Goal: Answer question/provide support: Share knowledge or assist other users

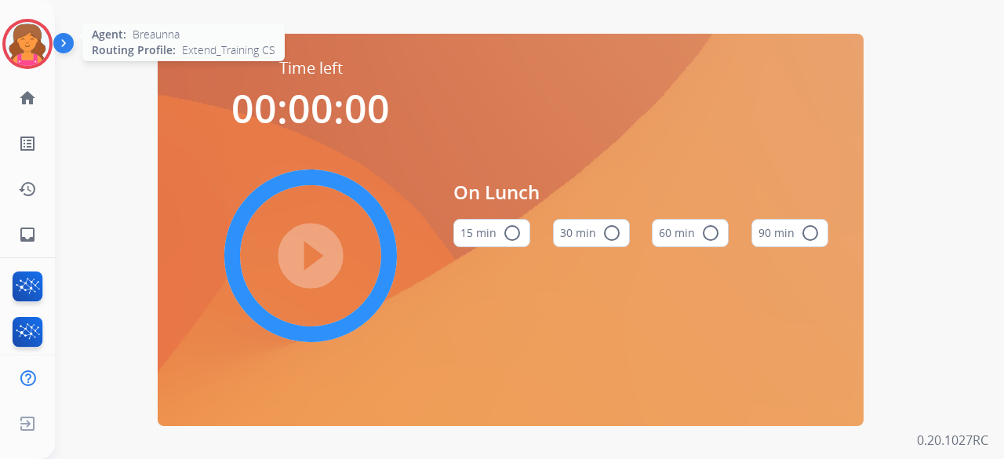
click at [21, 47] on img at bounding box center [27, 44] width 44 height 44
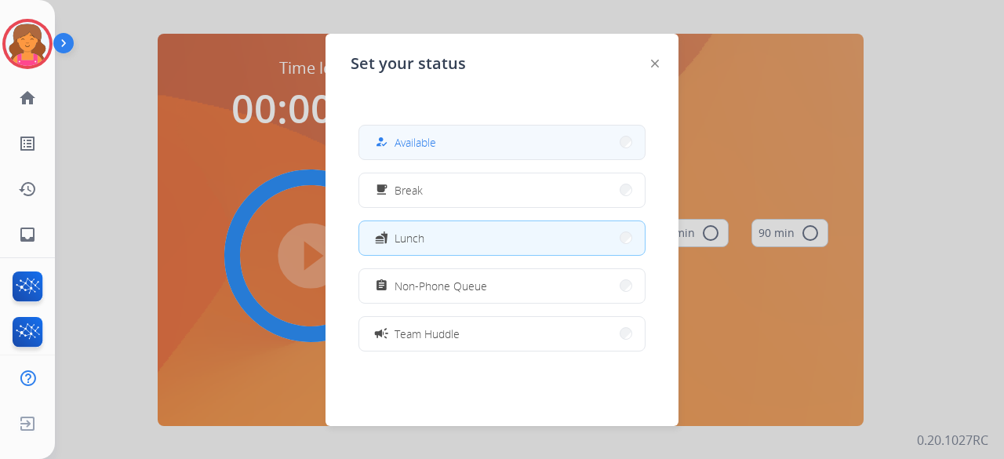
click at [582, 140] on button "how_to_reg Available" at bounding box center [502, 143] width 286 height 34
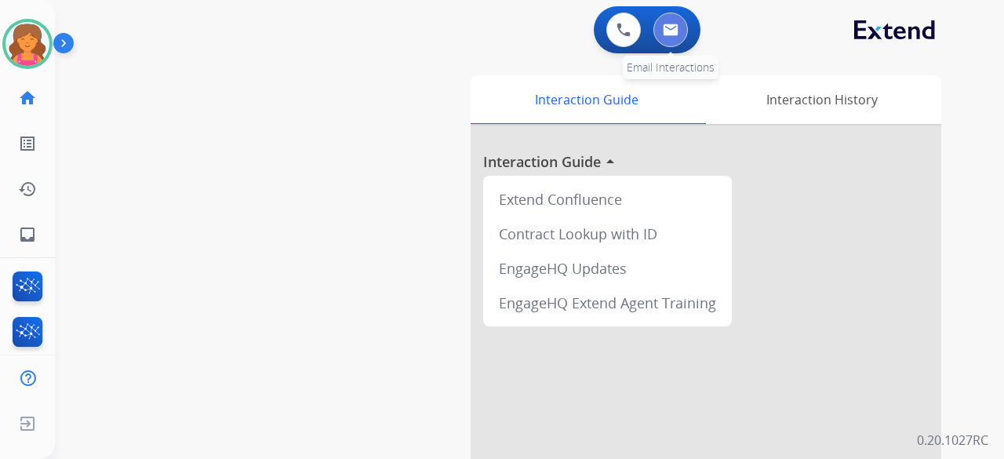
click at [663, 33] on img at bounding box center [671, 30] width 16 height 13
select select "**********"
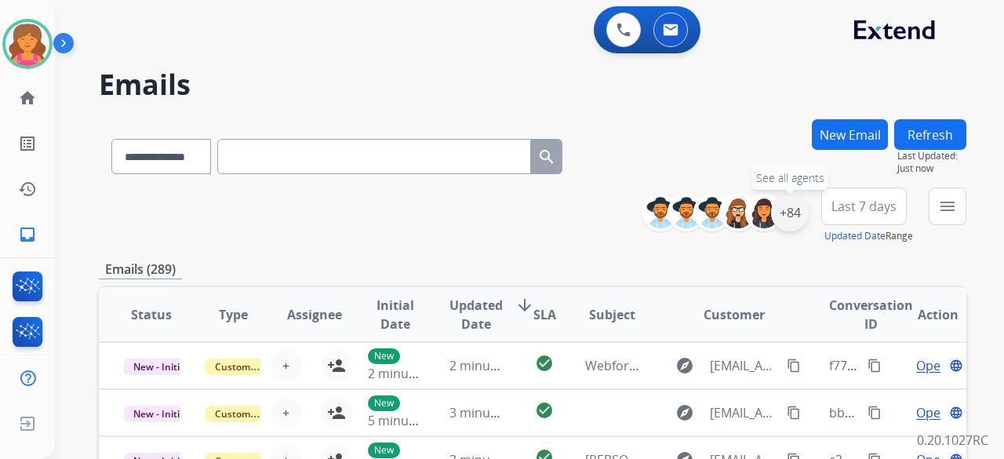
click at [778, 216] on div "+84" at bounding box center [790, 213] width 38 height 38
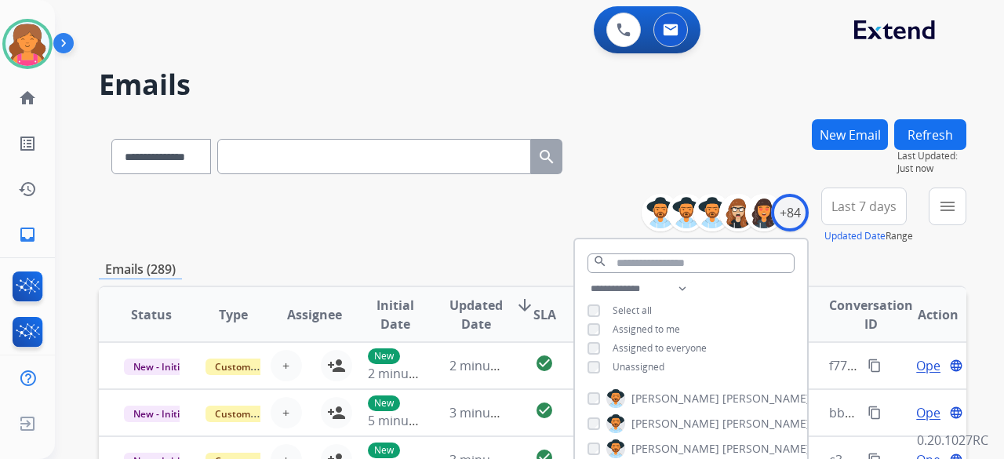
click at [844, 221] on button "Last 7 days" at bounding box center [864, 207] width 86 height 38
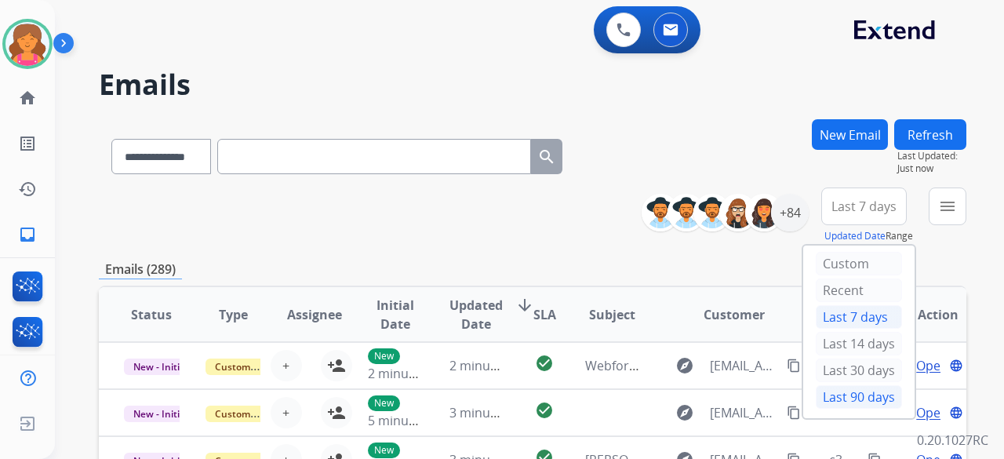
click at [830, 385] on div "Last 90 days" at bounding box center [859, 397] width 86 height 24
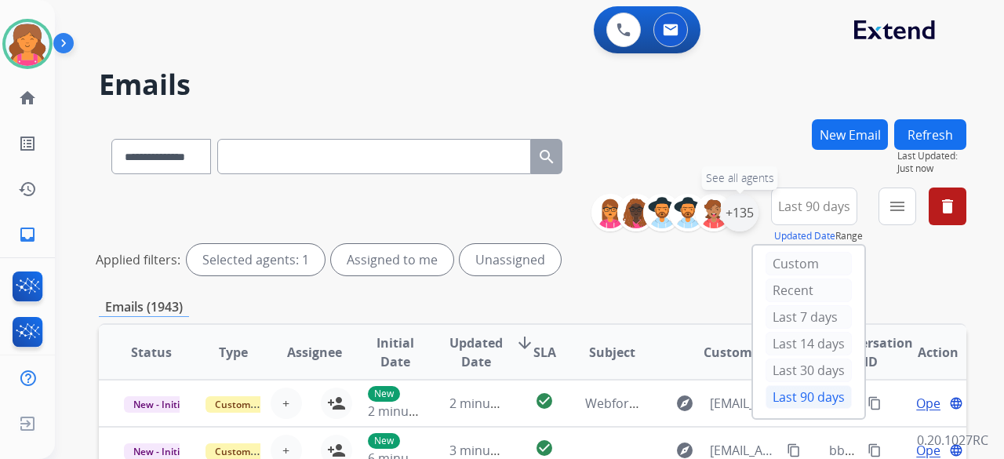
click at [742, 209] on div "+135" at bounding box center [740, 213] width 38 height 38
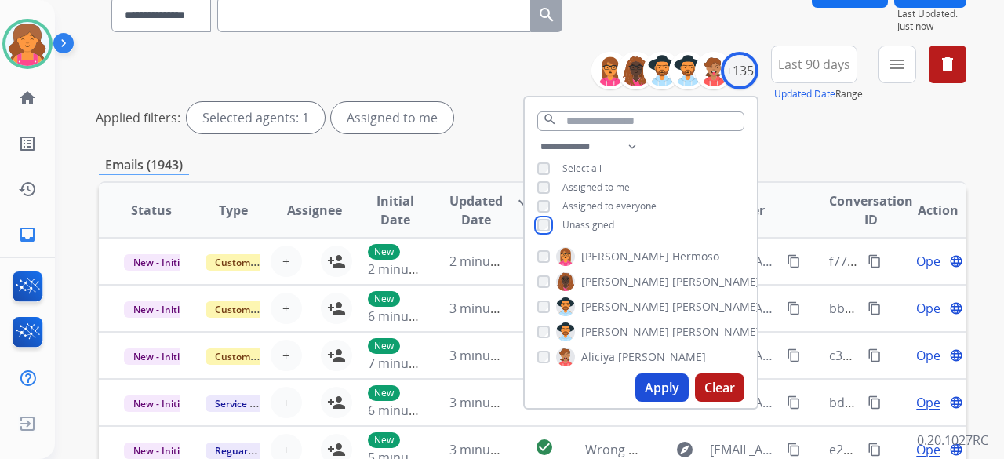
scroll to position [157, 0]
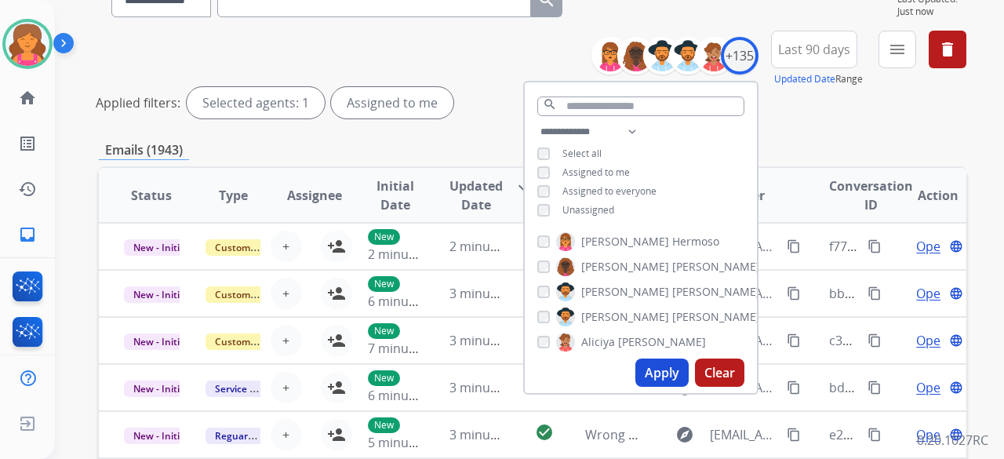
click at [650, 372] on button "Apply" at bounding box center [662, 373] width 53 height 28
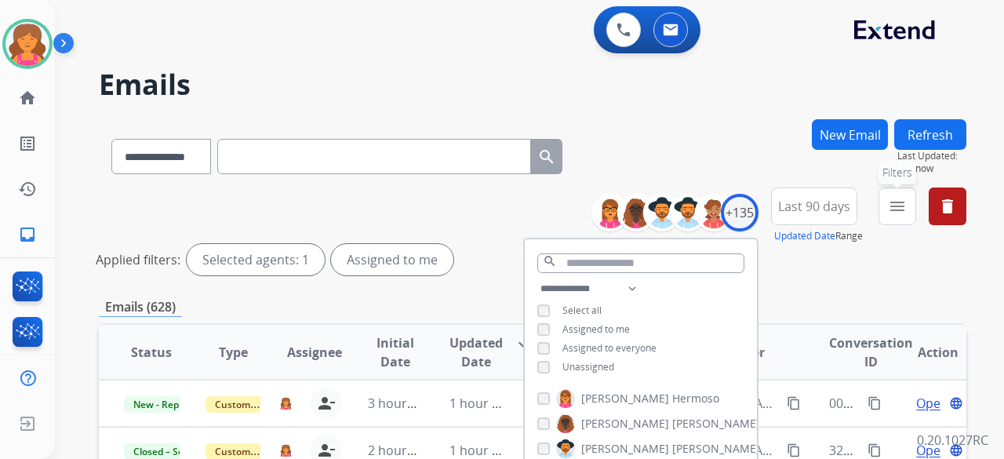
click at [904, 205] on mat-icon "menu" at bounding box center [897, 206] width 19 height 19
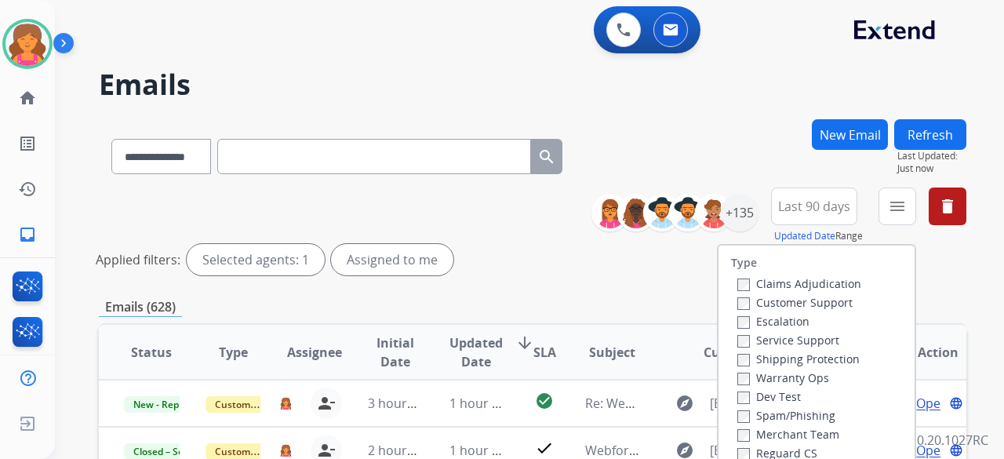
click at [788, 296] on label "Customer Support" at bounding box center [794, 302] width 115 height 15
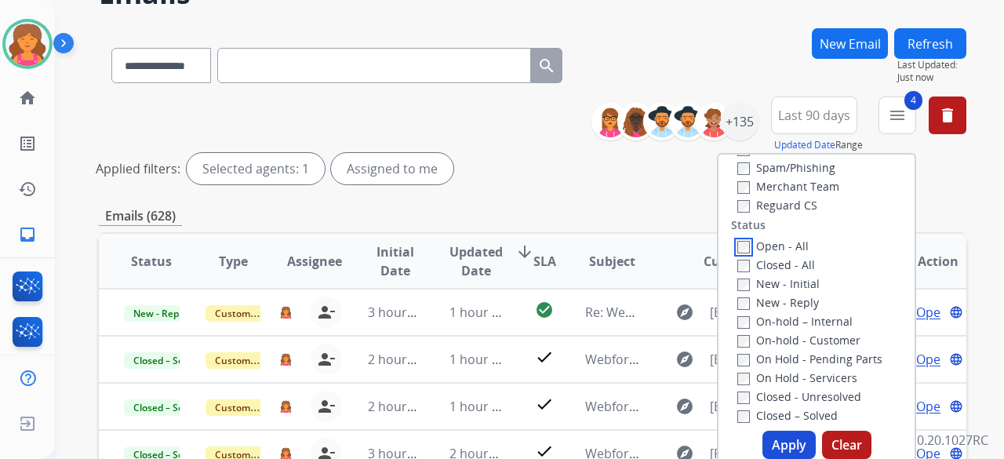
scroll to position [157, 0]
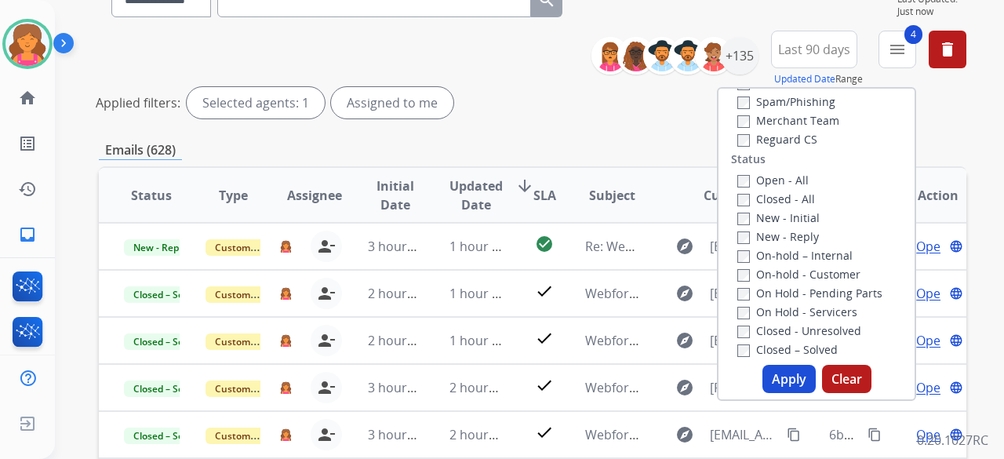
click at [796, 370] on button "Apply" at bounding box center [789, 379] width 53 height 28
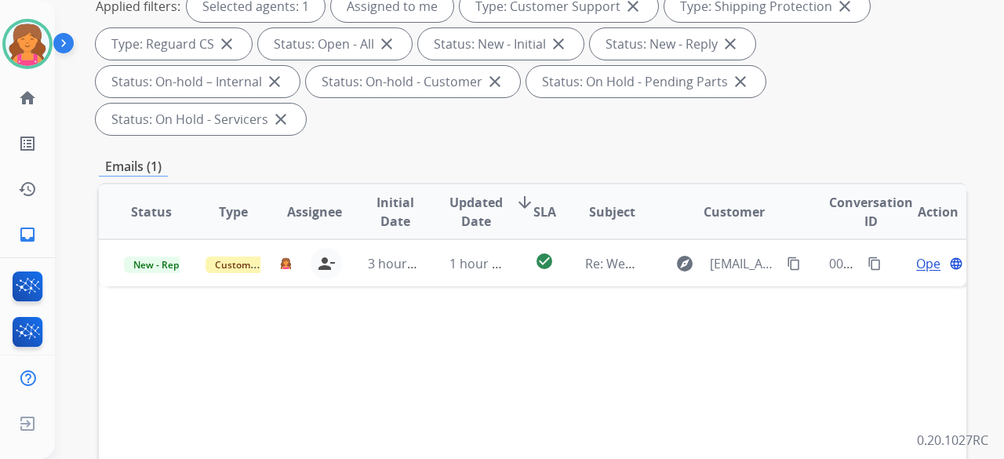
scroll to position [314, 0]
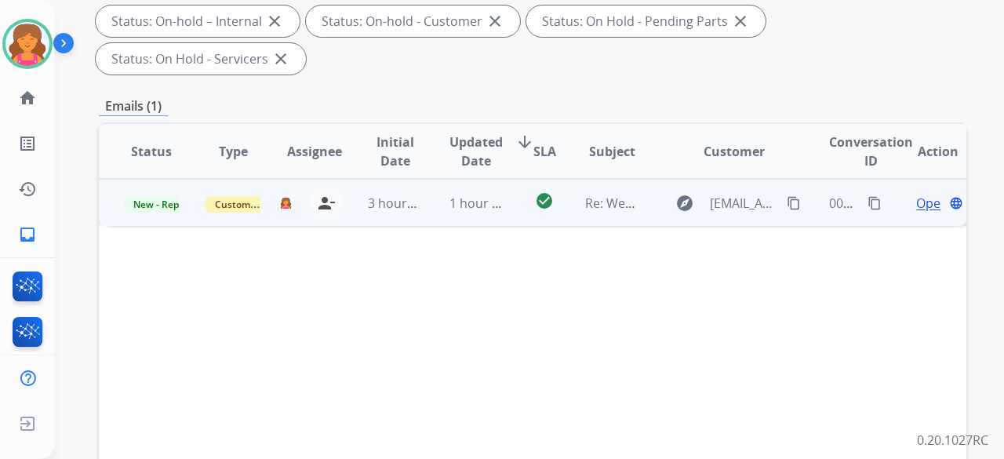
click at [916, 194] on span "Open" at bounding box center [932, 203] width 32 height 19
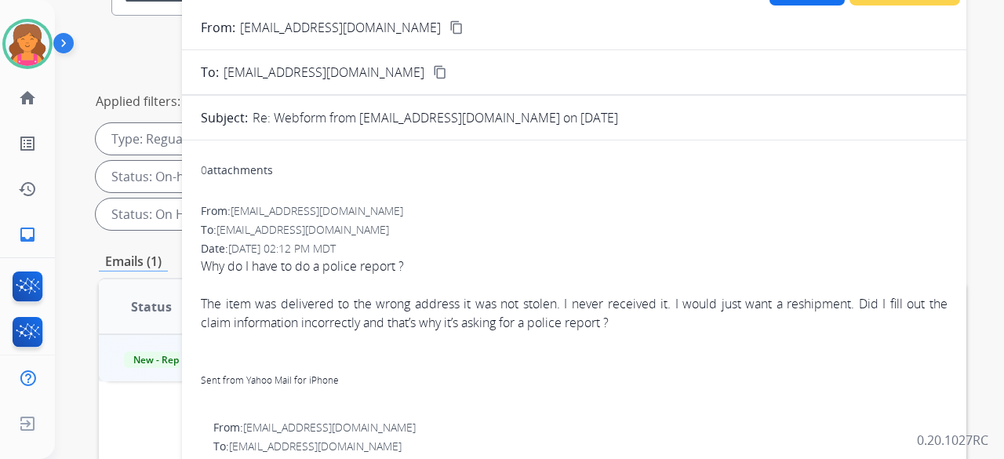
scroll to position [157, 0]
click at [447, 31] on button "content_copy" at bounding box center [456, 29] width 19 height 19
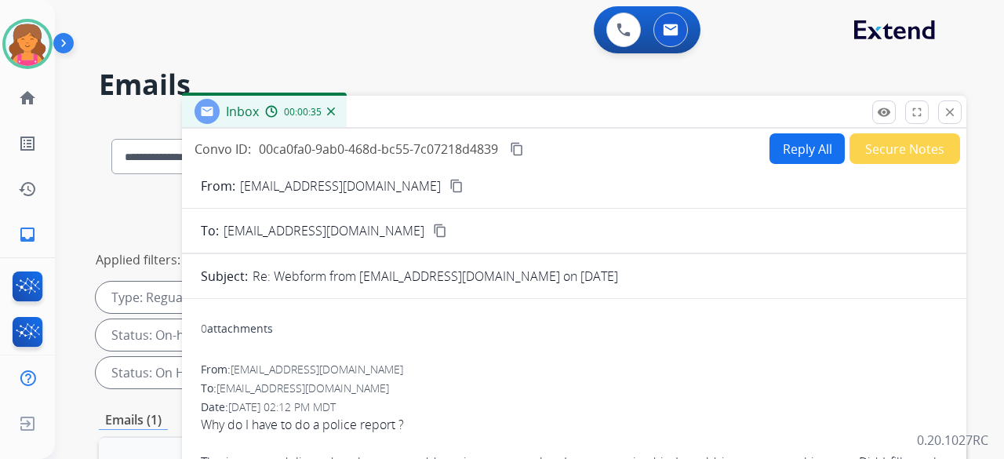
click at [775, 150] on button "Reply All" at bounding box center [807, 148] width 75 height 31
select select "**********"
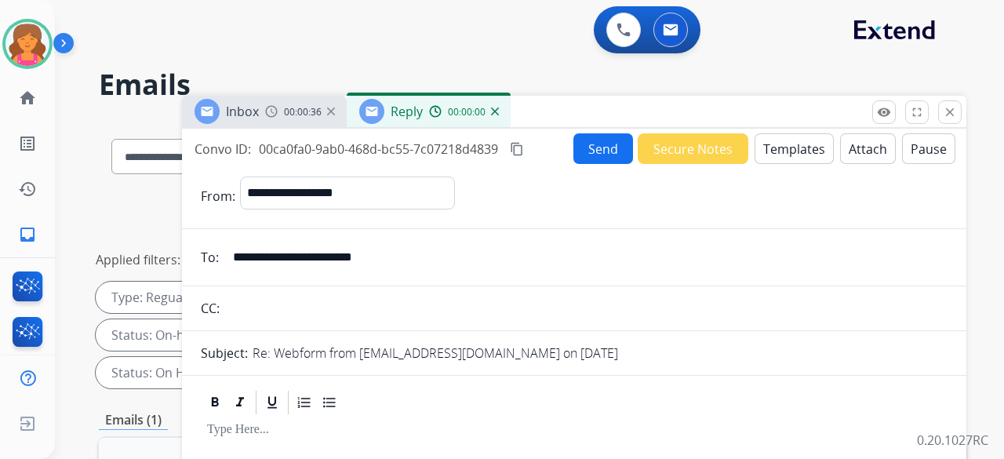
click at [775, 150] on button "Templates" at bounding box center [794, 148] width 79 height 31
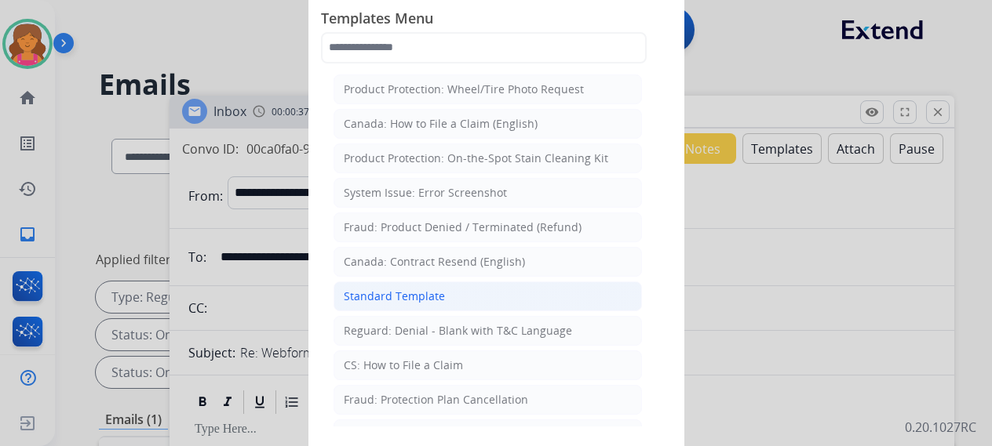
click at [353, 296] on div "Standard Template" at bounding box center [394, 297] width 101 height 16
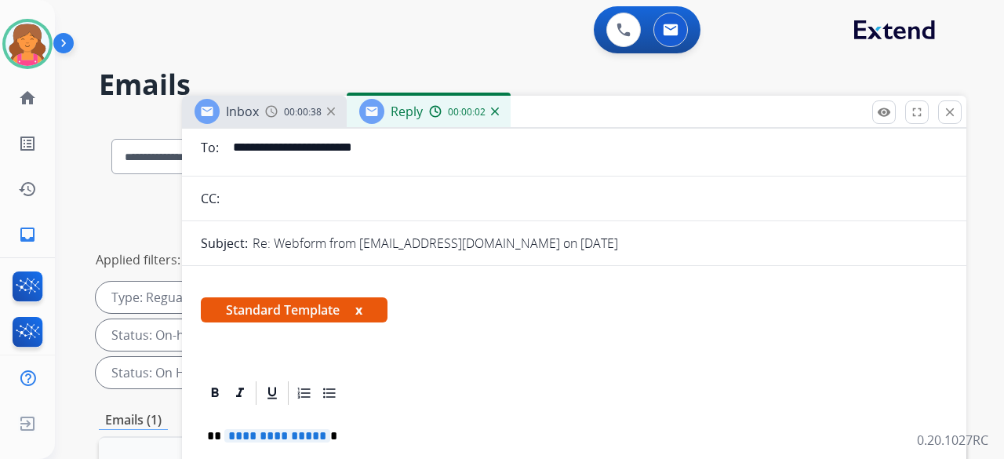
scroll to position [157, 0]
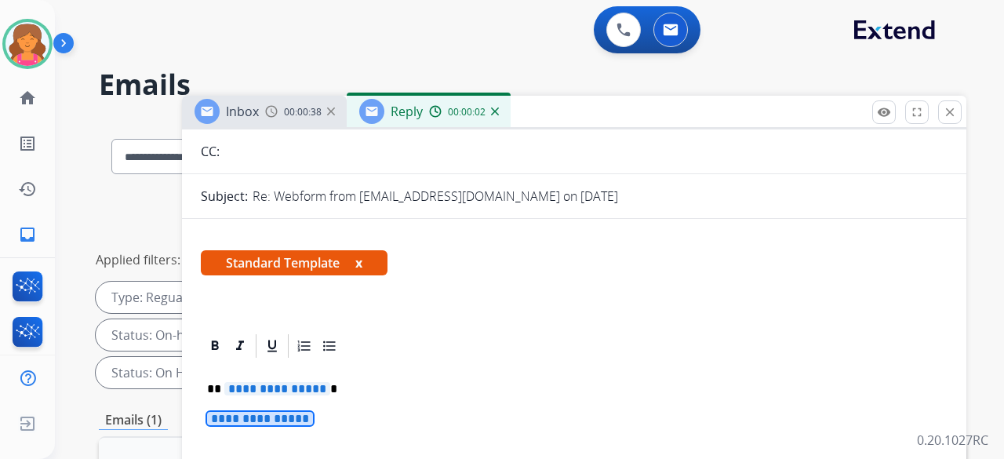
click at [273, 392] on span "**********" at bounding box center [277, 388] width 106 height 13
click at [260, 412] on span "**********" at bounding box center [260, 418] width 106 height 13
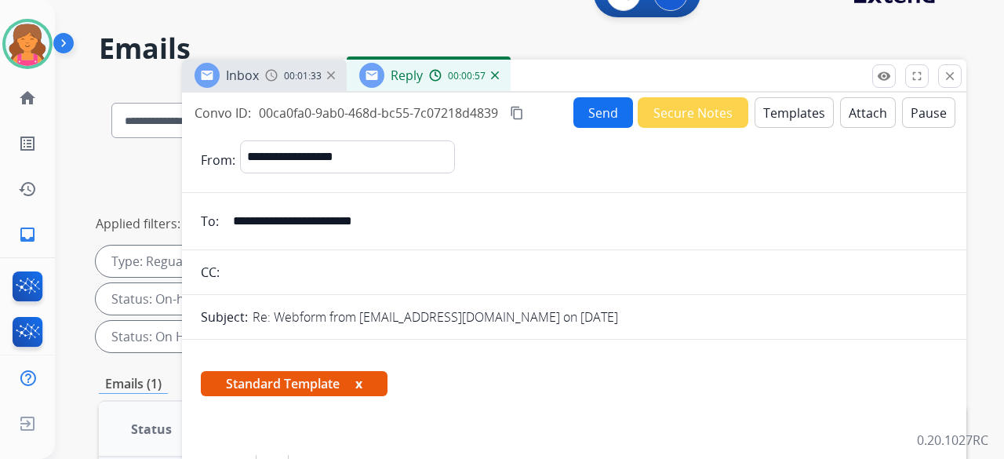
scroll to position [0, 0]
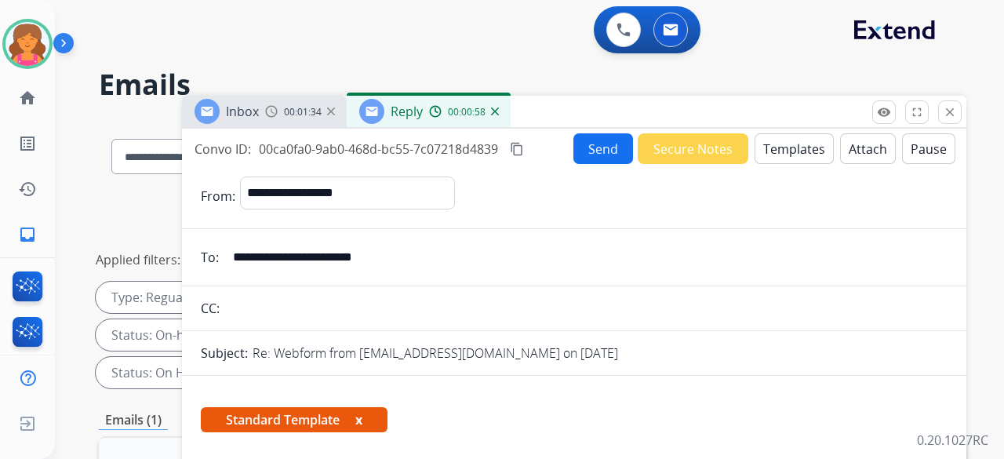
click at [601, 142] on button "Send" at bounding box center [604, 148] width 60 height 31
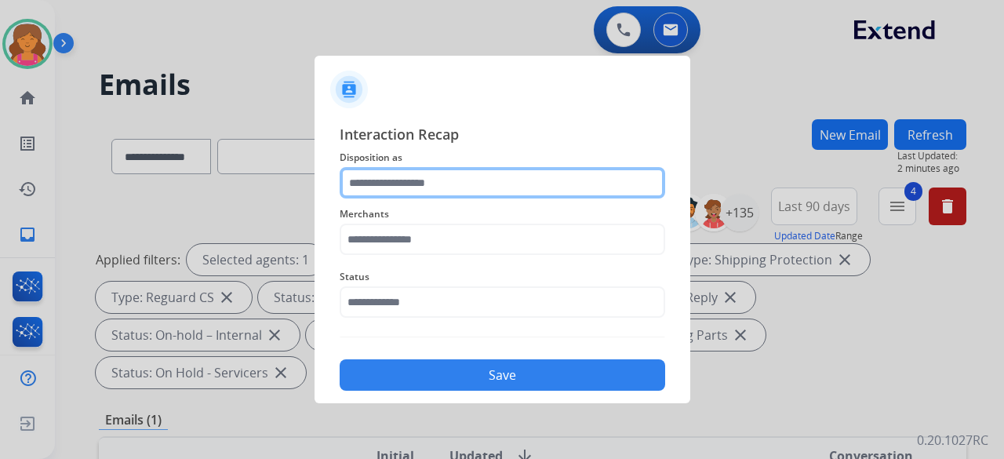
click at [499, 180] on input "text" at bounding box center [503, 182] width 326 height 31
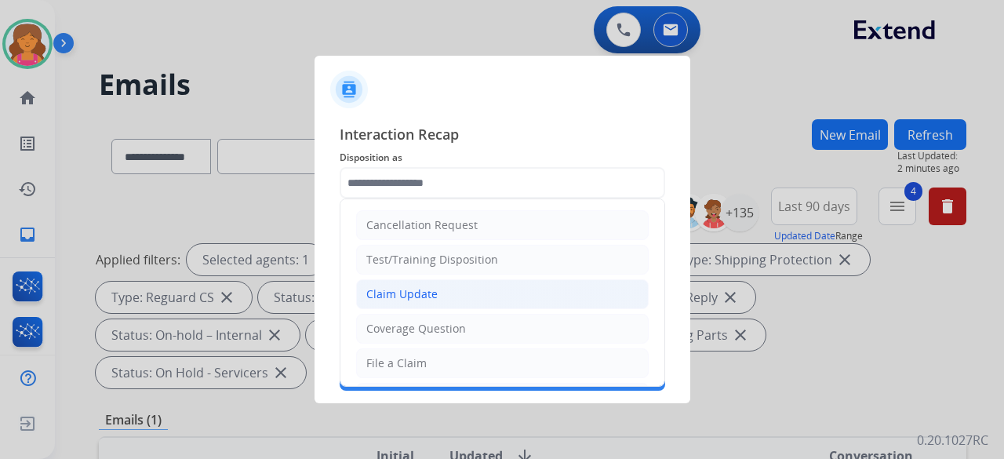
click at [439, 279] on li "Claim Update" at bounding box center [502, 294] width 293 height 30
type input "**********"
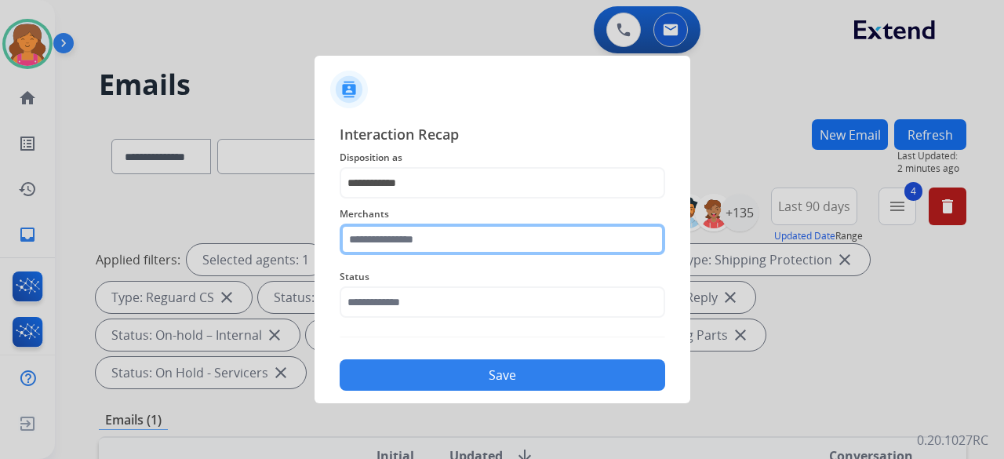
click at [421, 231] on input "text" at bounding box center [503, 239] width 326 height 31
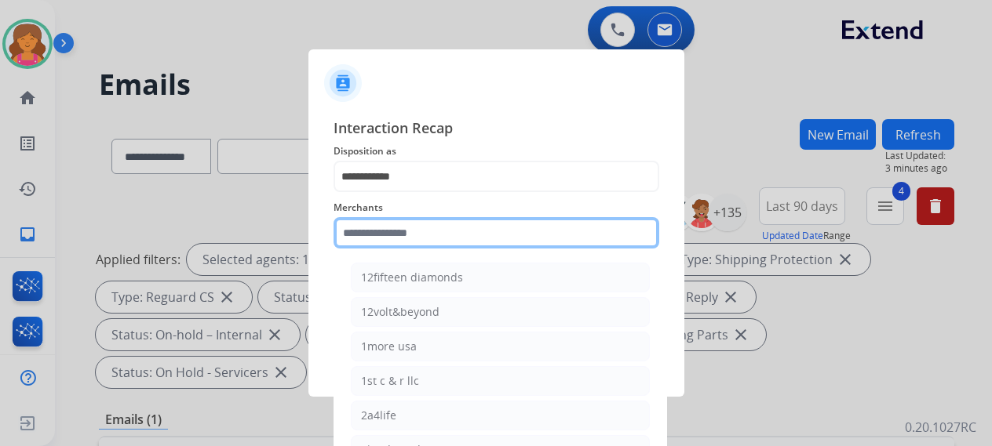
click at [525, 228] on input "text" at bounding box center [496, 232] width 326 height 31
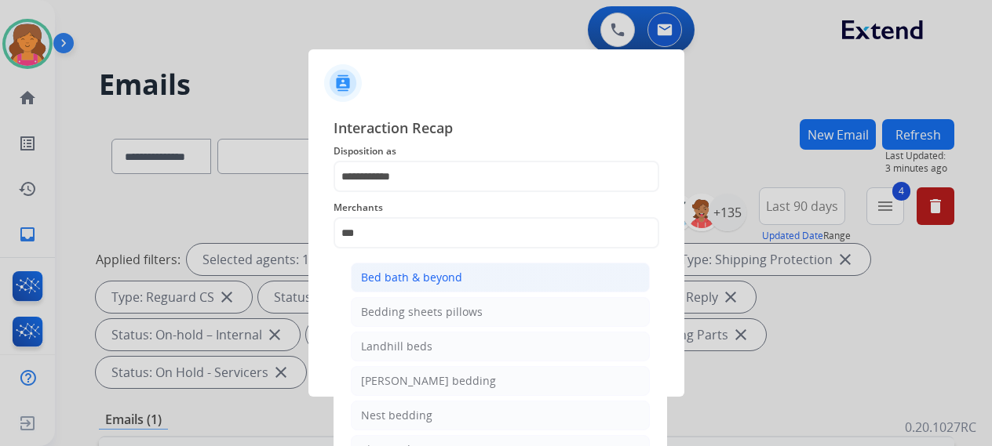
click at [453, 268] on li "Bed bath & beyond" at bounding box center [500, 278] width 299 height 30
type input "**********"
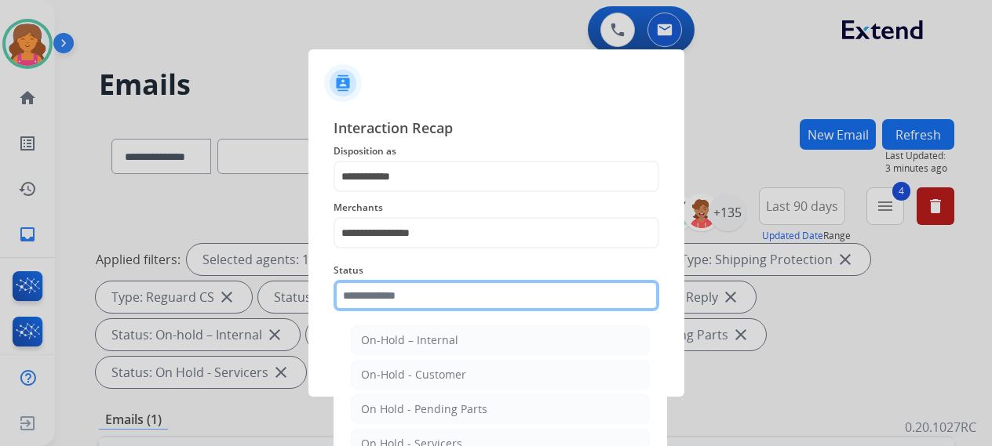
click at [424, 290] on input "text" at bounding box center [496, 295] width 326 height 31
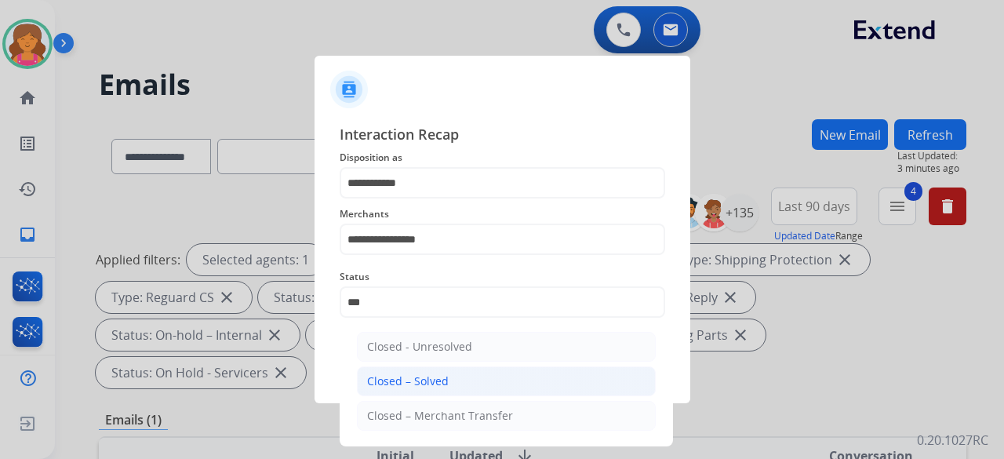
click at [463, 383] on li "Closed – Solved" at bounding box center [506, 381] width 299 height 30
type input "**********"
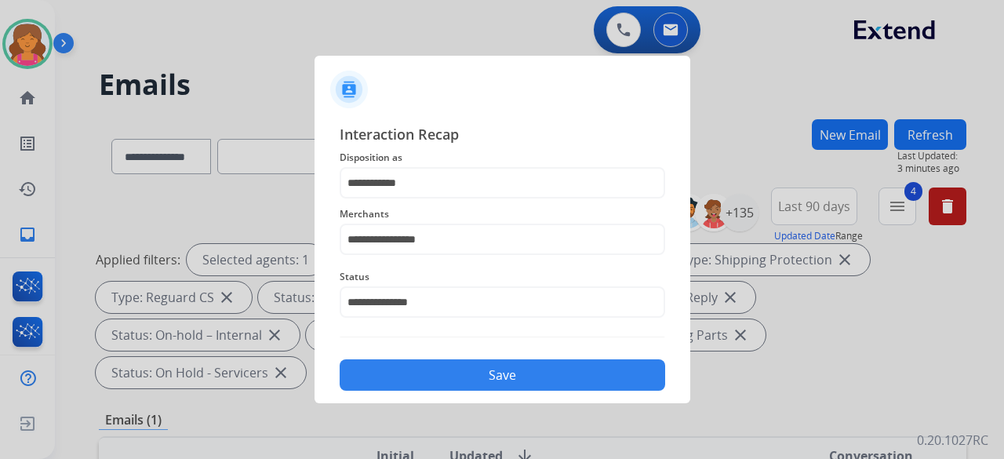
click at [462, 388] on button "Save" at bounding box center [503, 374] width 326 height 31
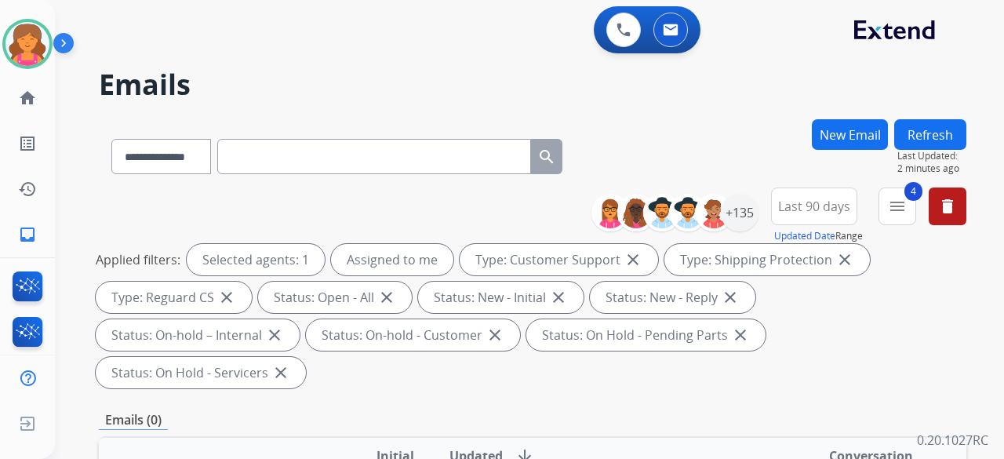
click at [836, 136] on button "New Email" at bounding box center [850, 134] width 76 height 31
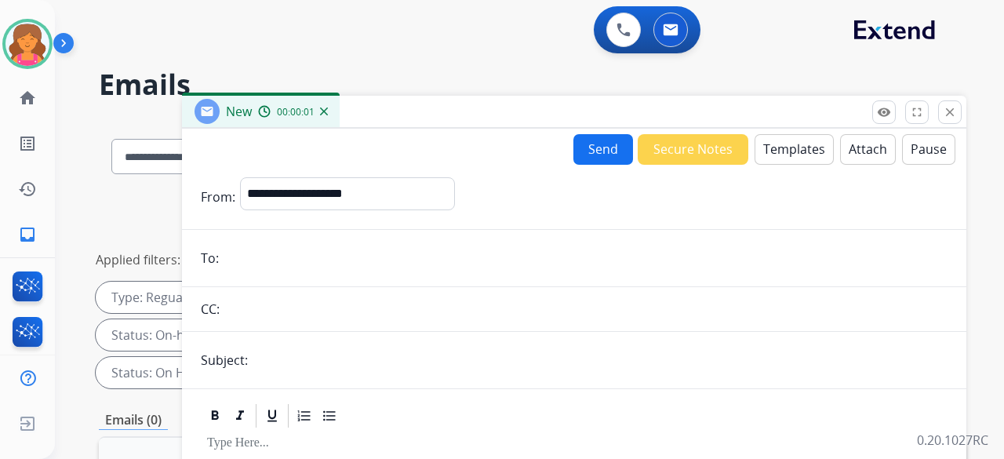
click at [945, 112] on mat-icon "close" at bounding box center [950, 112] width 14 height 14
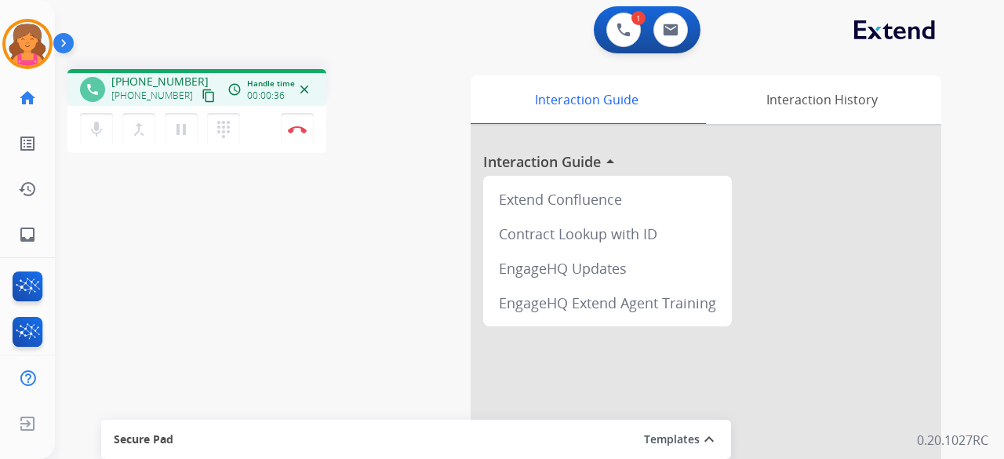
click at [202, 97] on mat-icon "content_copy" at bounding box center [209, 96] width 14 height 14
click at [300, 129] on img at bounding box center [297, 130] width 19 height 8
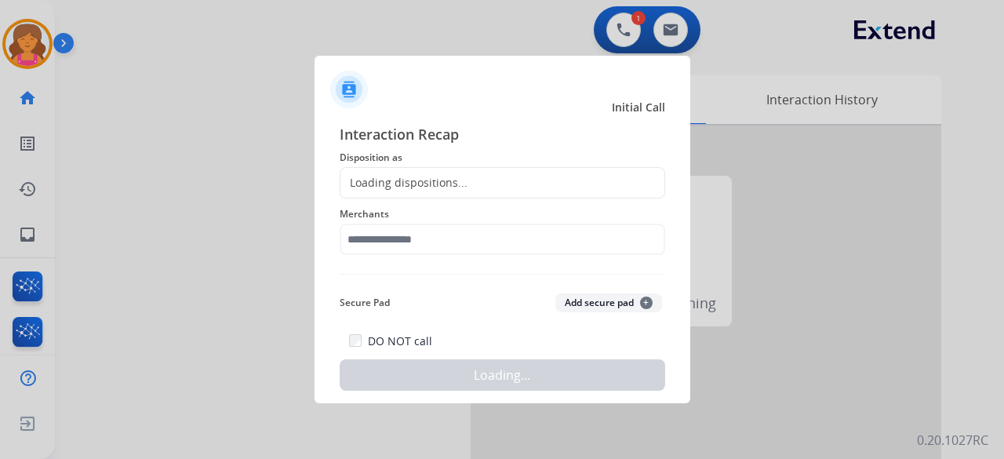
click at [546, 202] on div "Merchants" at bounding box center [503, 229] width 326 height 63
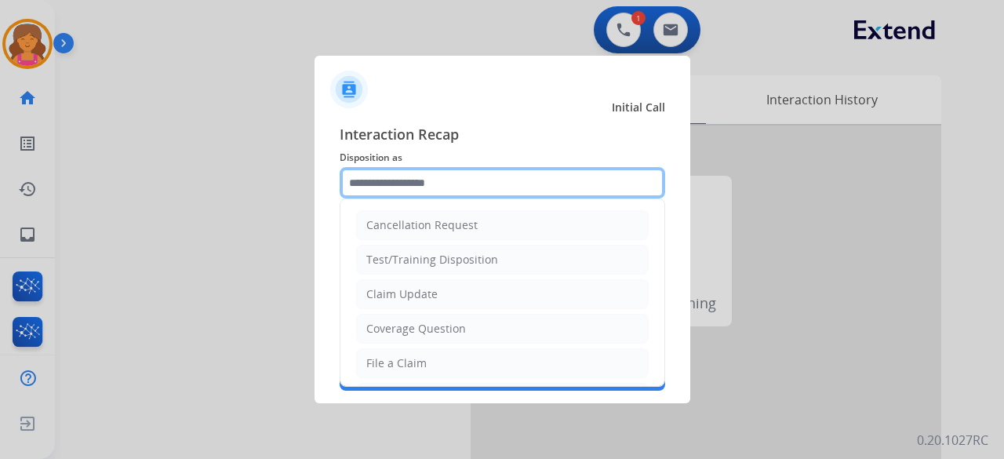
click at [526, 186] on input "text" at bounding box center [503, 182] width 326 height 31
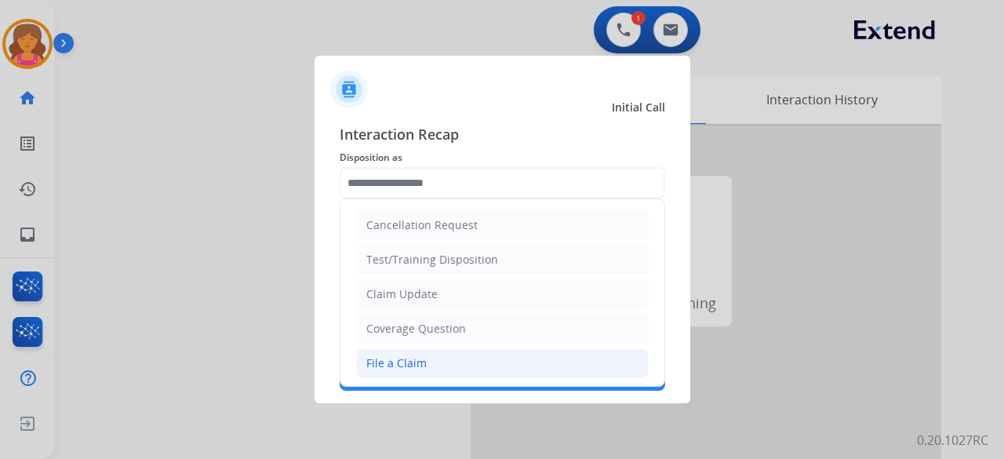
click at [431, 359] on li "File a Claim" at bounding box center [502, 363] width 293 height 30
type input "**********"
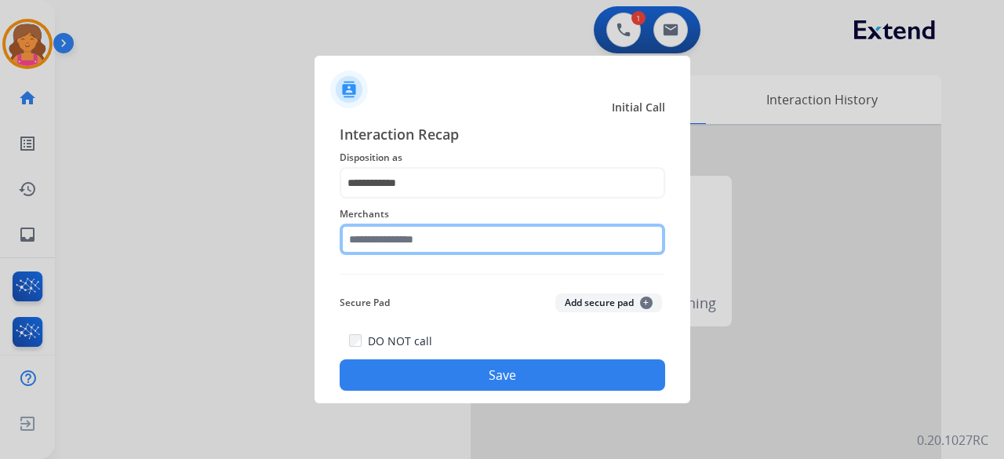
click at [393, 238] on input "text" at bounding box center [503, 239] width 326 height 31
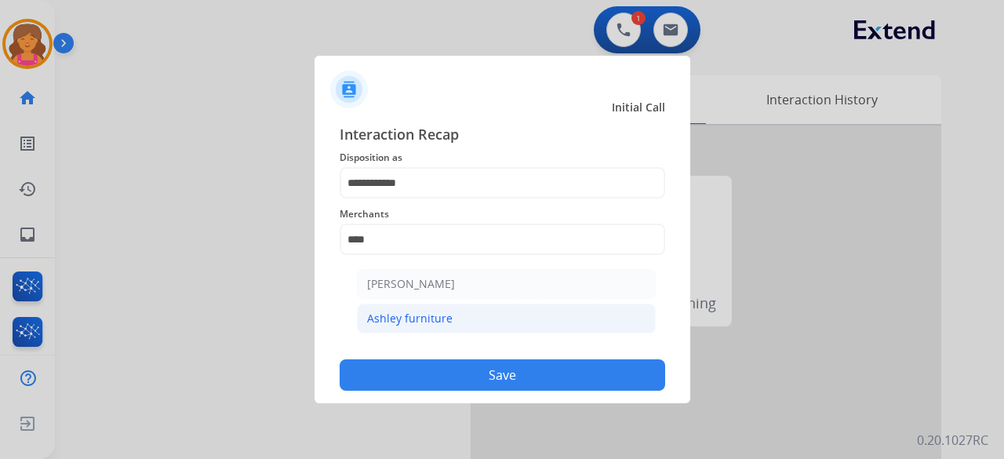
click at [461, 315] on li "Ashley furniture" at bounding box center [506, 319] width 299 height 30
type input "**********"
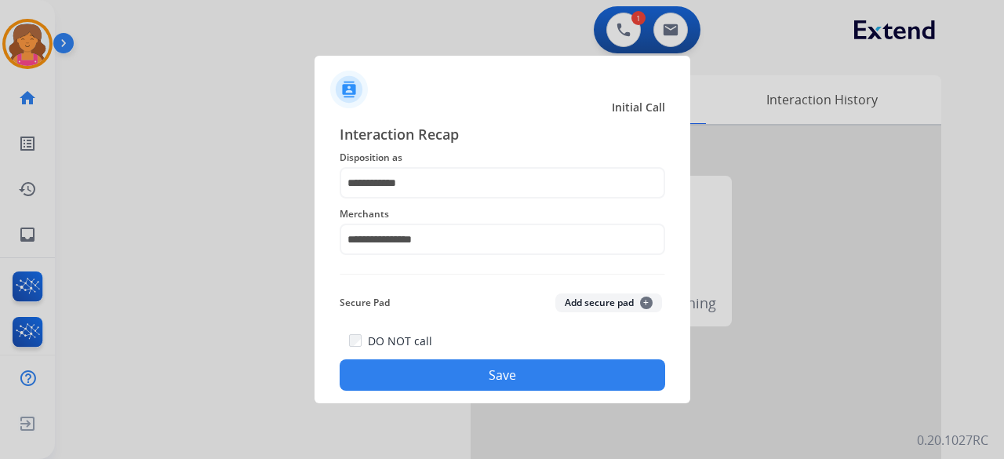
click at [466, 376] on button "Save" at bounding box center [503, 374] width 326 height 31
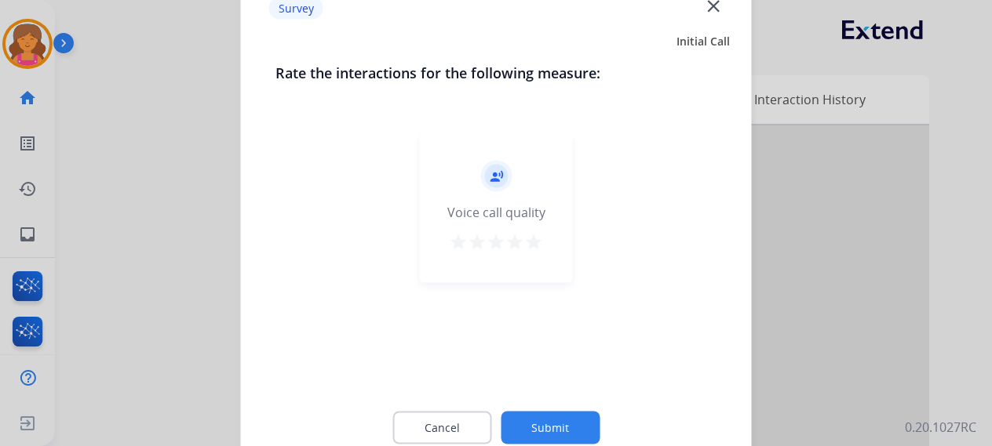
click at [531, 245] on mat-icon "star" at bounding box center [533, 241] width 19 height 19
click at [537, 438] on button "Submit" at bounding box center [550, 427] width 99 height 33
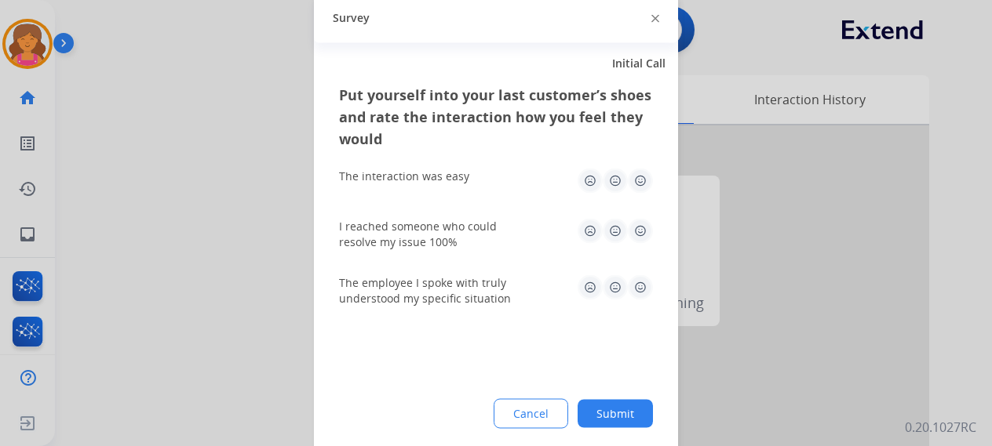
click at [642, 185] on img at bounding box center [640, 180] width 25 height 25
click at [628, 225] on img at bounding box center [640, 230] width 25 height 25
drag, startPoint x: 642, startPoint y: 281, endPoint x: 645, endPoint y: 295, distance: 14.5
click at [642, 282] on img at bounding box center [640, 287] width 25 height 25
click at [639, 409] on button "Submit" at bounding box center [614, 413] width 75 height 28
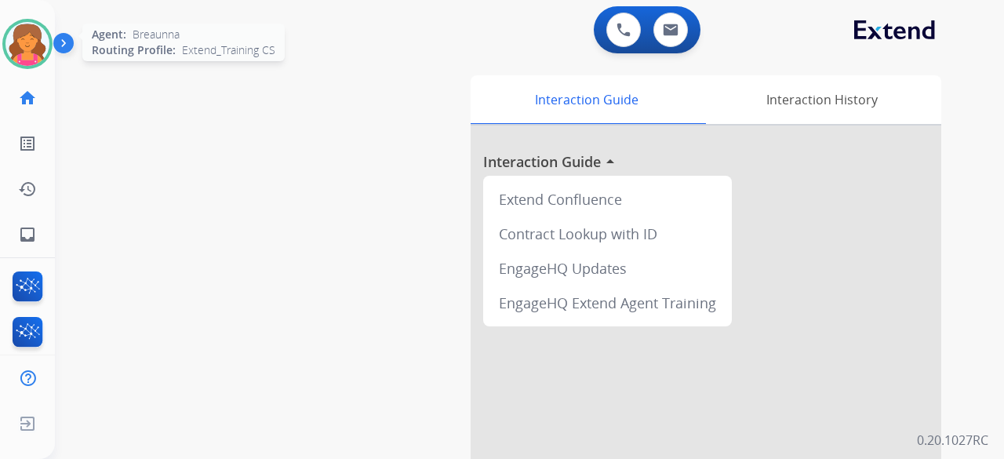
click at [0, 48] on div "Breaunna Available Edit Avatar Agent: [PERSON_NAME] Profile: Extend_Training CS" at bounding box center [27, 44] width 55 height 50
click at [17, 41] on img at bounding box center [27, 44] width 44 height 44
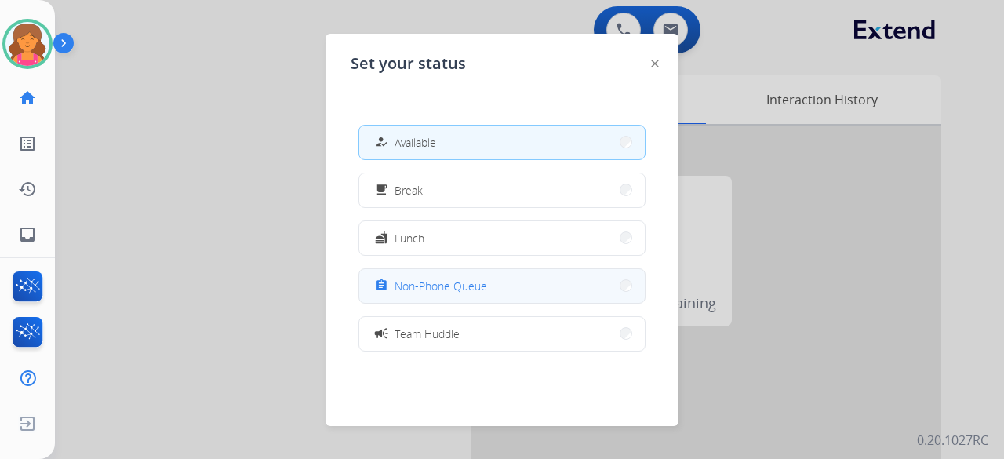
click at [427, 274] on button "assignment Non-Phone Queue" at bounding box center [502, 286] width 286 height 34
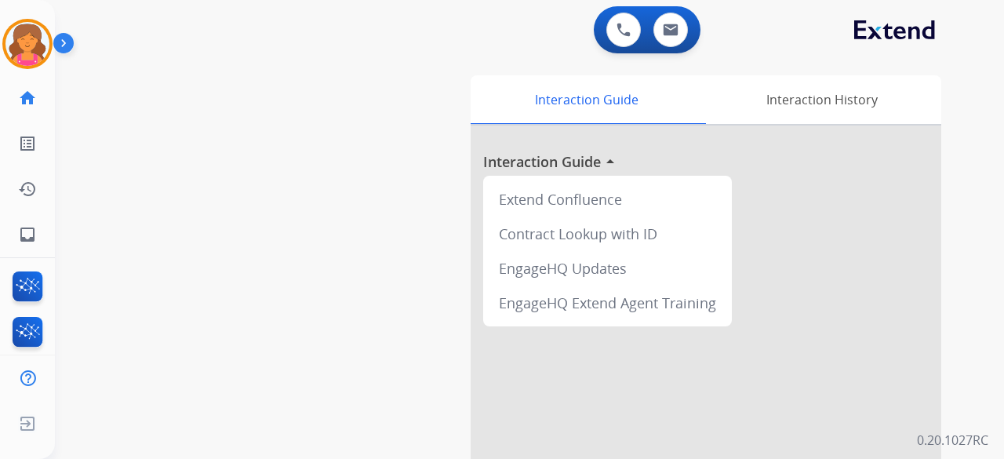
drag, startPoint x: 121, startPoint y: 189, endPoint x: 125, endPoint y: 180, distance: 9.5
click at [125, 180] on div "swap_horiz Break voice bridge close_fullscreen Connect 3-Way Call merge_type Se…" at bounding box center [511, 383] width 912 height 654
click at [31, 51] on img at bounding box center [27, 44] width 44 height 44
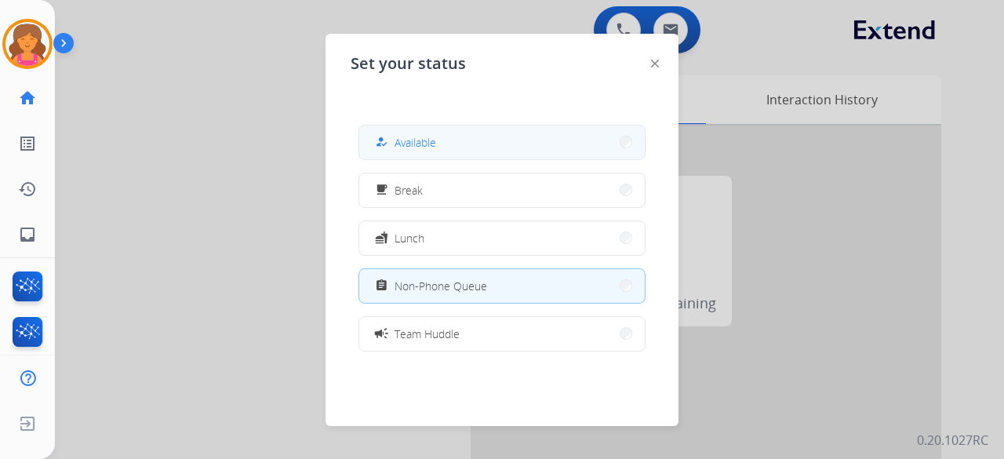
click at [436, 148] on span "Available" at bounding box center [416, 142] width 42 height 16
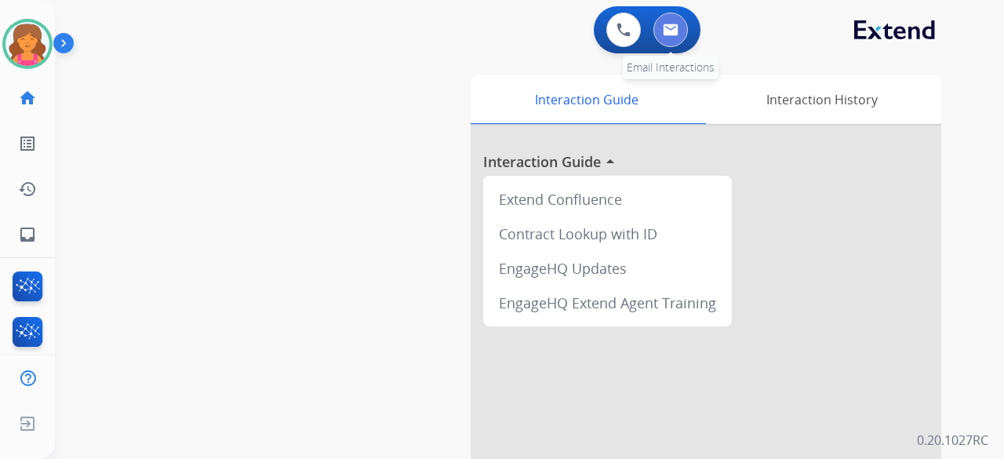
click at [662, 35] on button at bounding box center [671, 30] width 35 height 35
select select "**********"
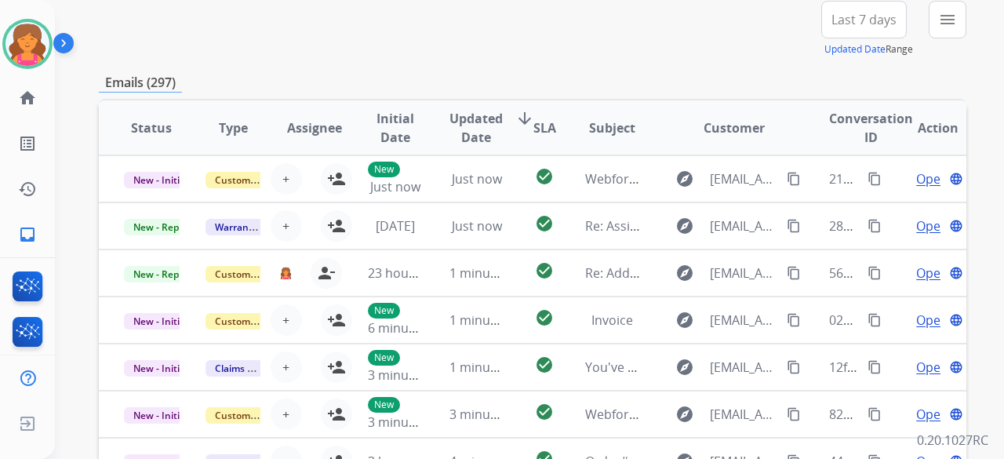
scroll to position [235, 0]
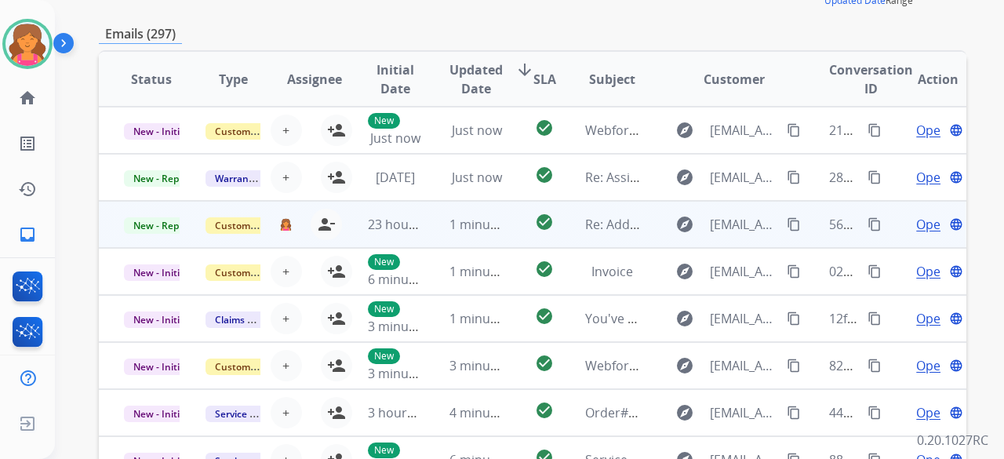
click at [917, 229] on span "Open" at bounding box center [932, 224] width 32 height 19
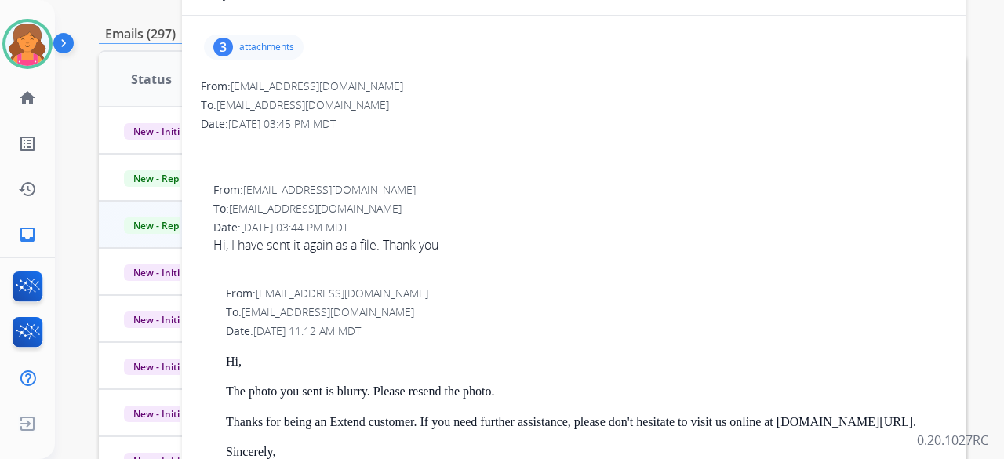
scroll to position [0, 0]
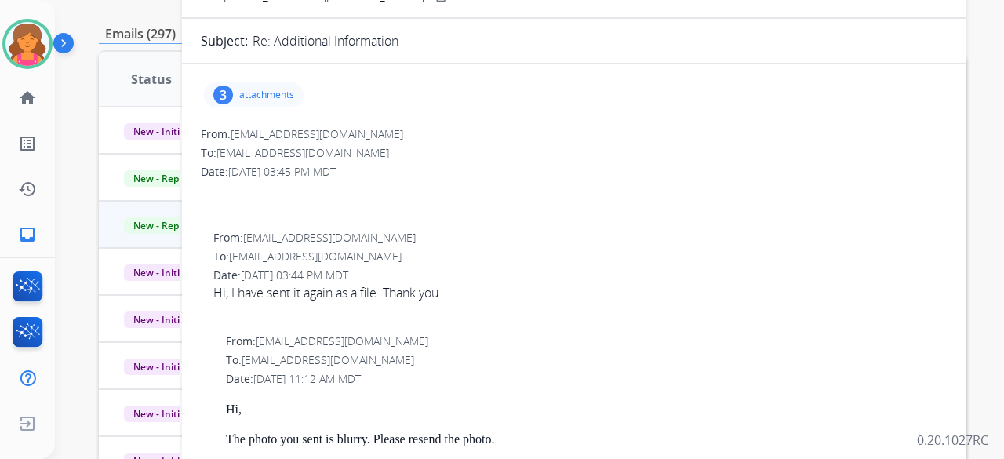
click at [297, 95] on div "3 attachments" at bounding box center [254, 94] width 100 height 25
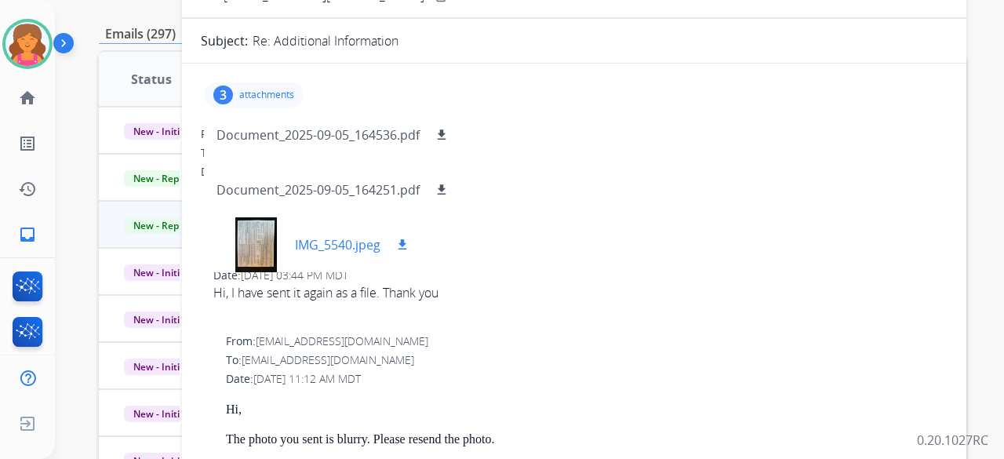
click at [265, 253] on div at bounding box center [256, 244] width 78 height 55
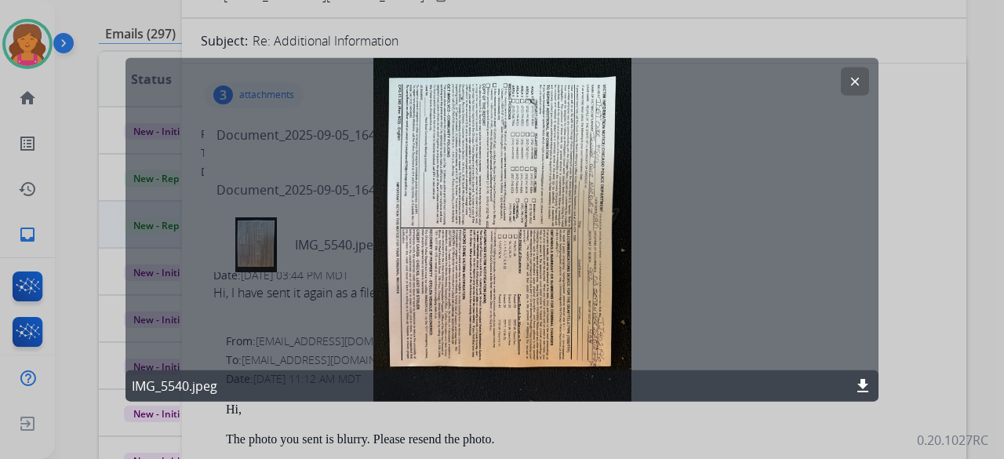
click at [862, 71] on button "clear" at bounding box center [855, 81] width 28 height 28
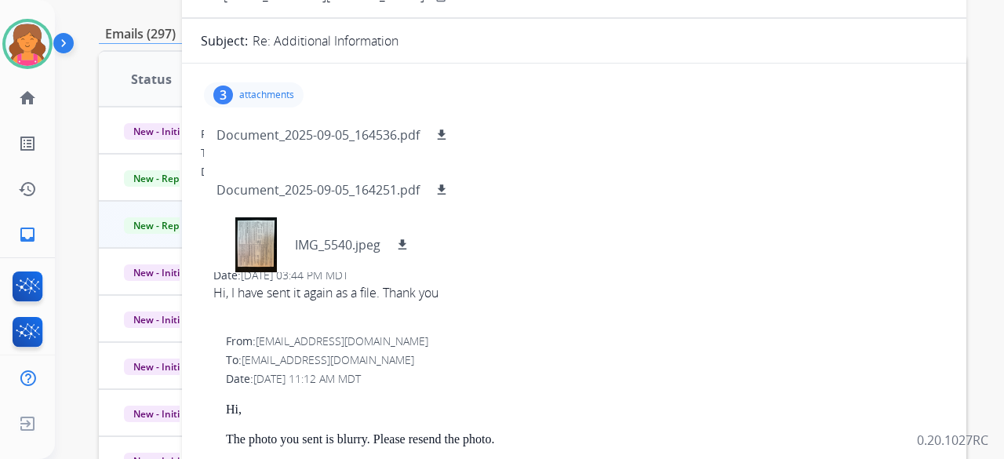
click at [763, 236] on div "From: [EMAIL_ADDRESS][DOMAIN_NAME]" at bounding box center [580, 238] width 734 height 16
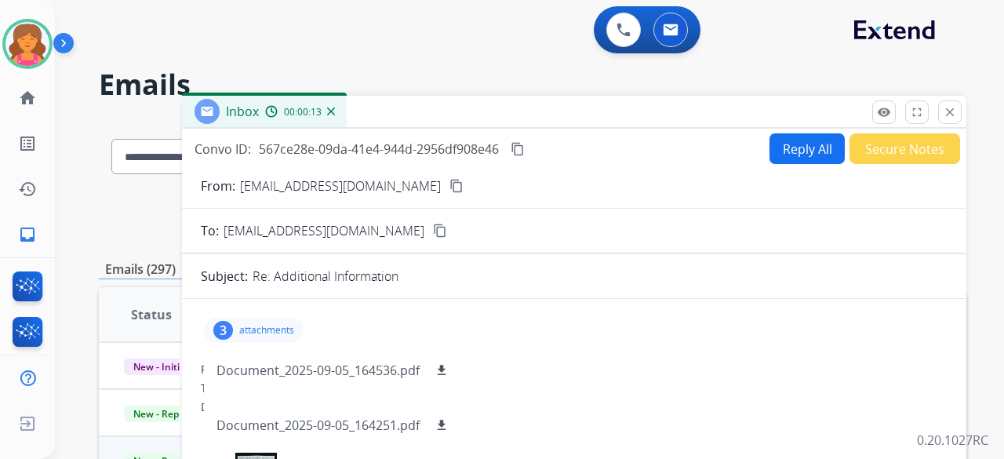
click at [774, 145] on button "Reply All" at bounding box center [807, 148] width 75 height 31
select select "**********"
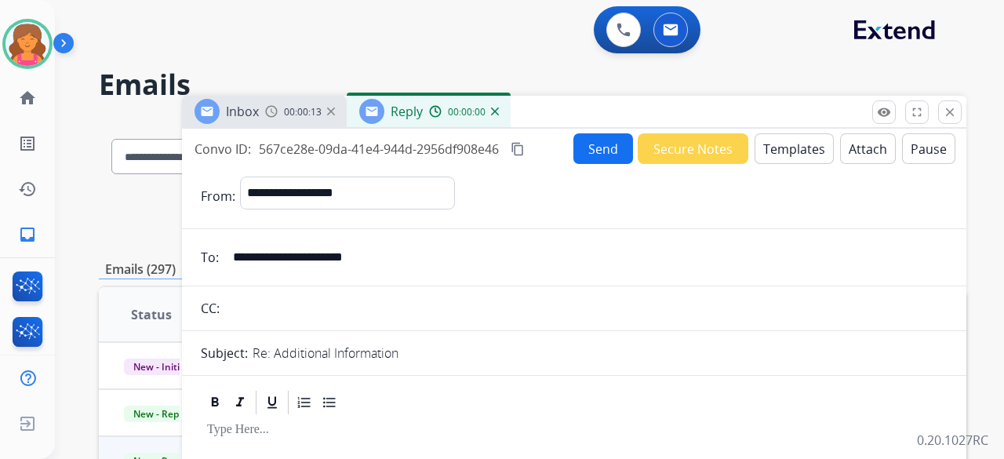
click at [774, 145] on button "Templates" at bounding box center [794, 148] width 79 height 31
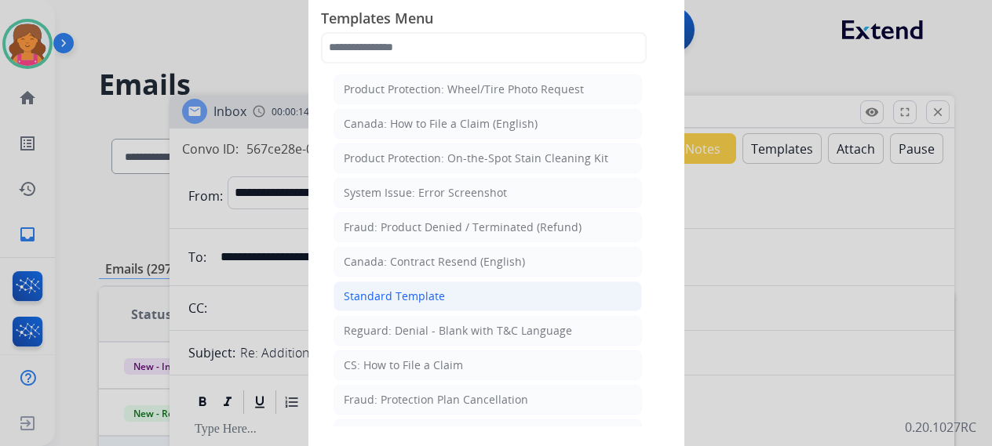
click at [410, 297] on div "Standard Template" at bounding box center [394, 297] width 101 height 16
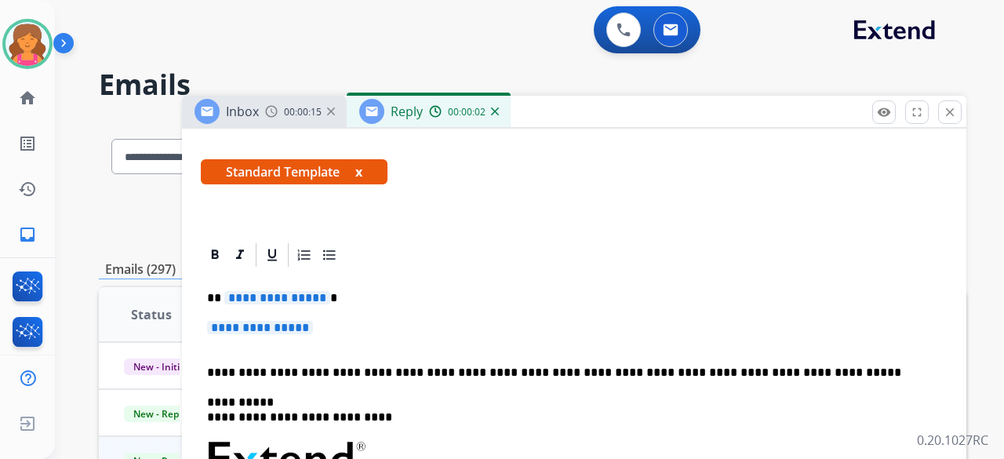
scroll to position [314, 0]
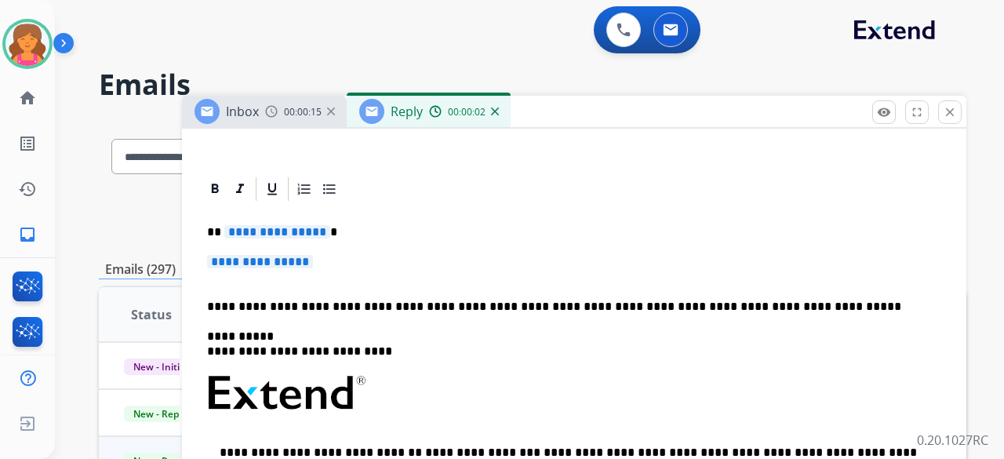
click at [265, 225] on span "**********" at bounding box center [277, 231] width 106 height 13
click at [230, 258] on span "**********" at bounding box center [260, 261] width 106 height 13
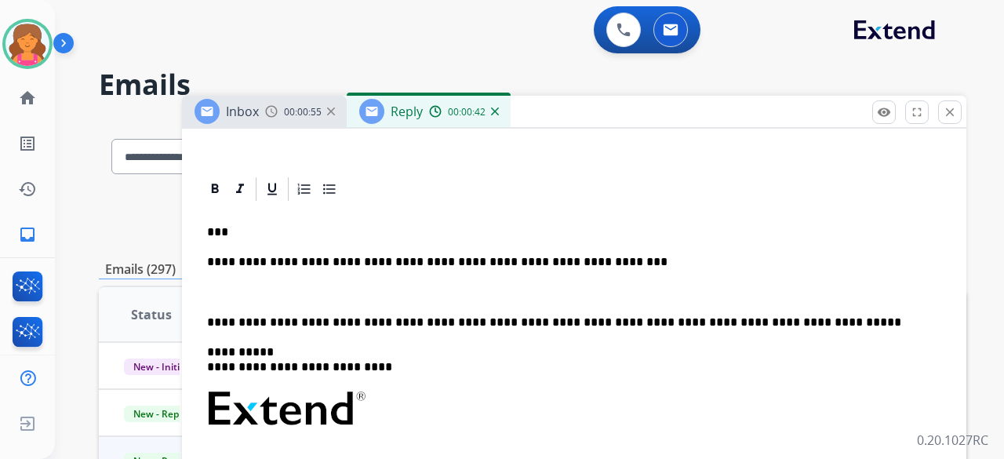
click at [531, 265] on p "**********" at bounding box center [568, 262] width 722 height 14
click at [390, 264] on p "**********" at bounding box center [568, 262] width 722 height 14
click at [626, 262] on p "**********" at bounding box center [568, 262] width 722 height 14
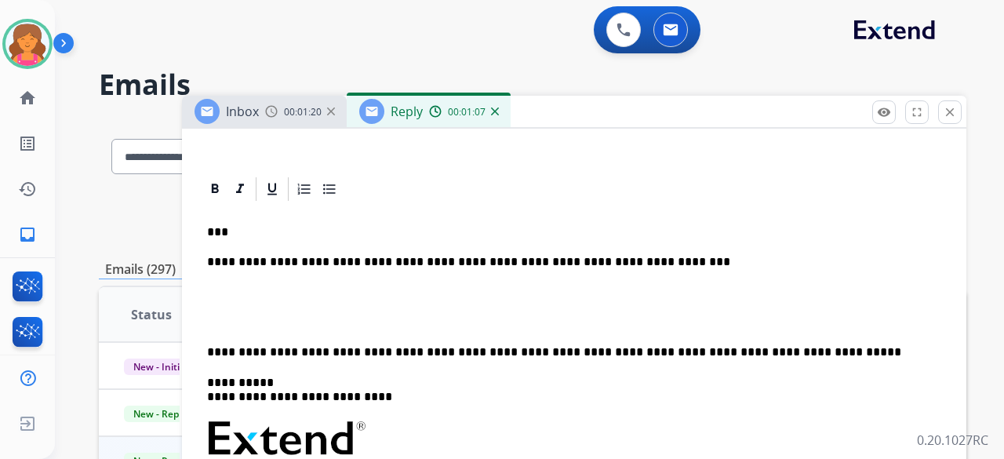
click at [630, 266] on p "**********" at bounding box center [568, 262] width 722 height 14
click at [734, 256] on strong "********" at bounding box center [760, 262] width 53 height 12
click at [623, 255] on p "**********" at bounding box center [568, 262] width 722 height 14
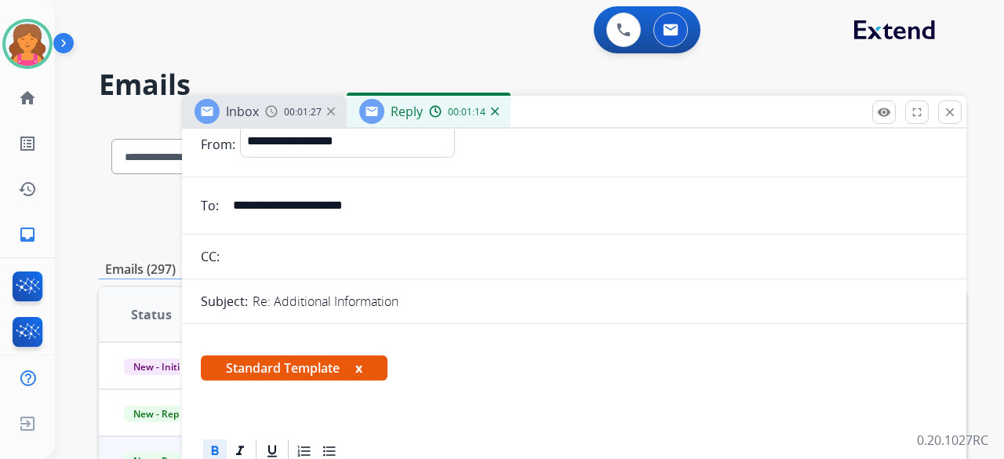
scroll to position [0, 0]
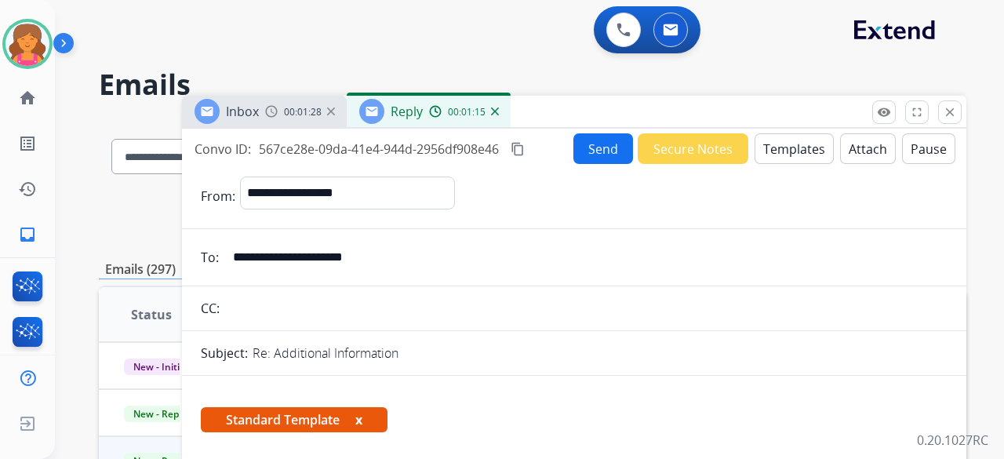
click at [578, 158] on button "Send" at bounding box center [604, 148] width 60 height 31
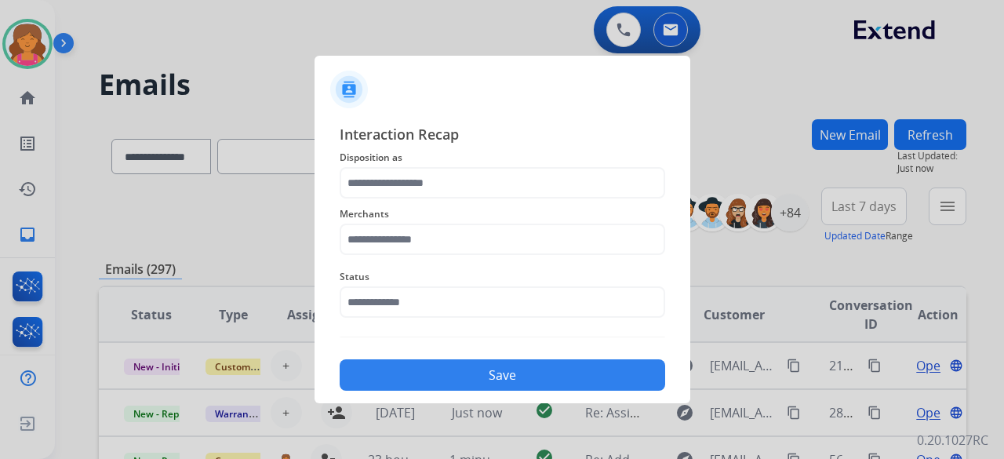
click at [489, 202] on div "Merchants" at bounding box center [503, 229] width 326 height 63
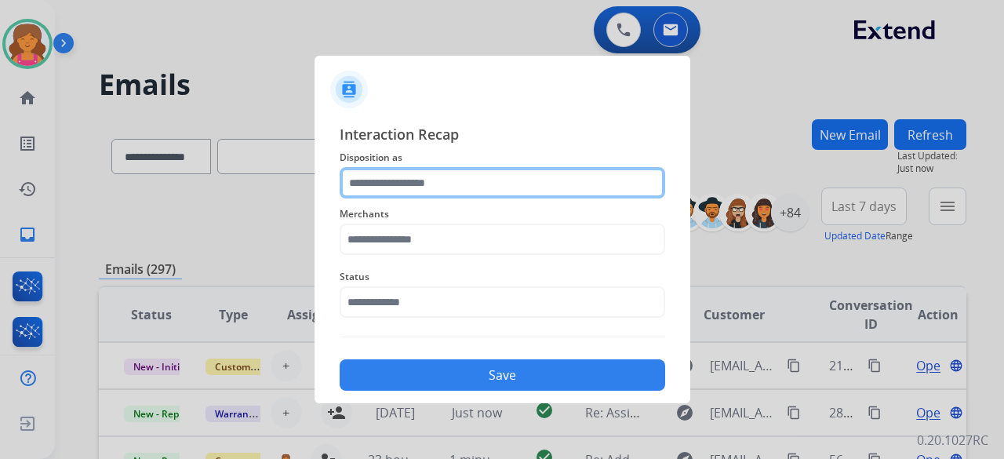
click at [479, 175] on input "text" at bounding box center [503, 182] width 326 height 31
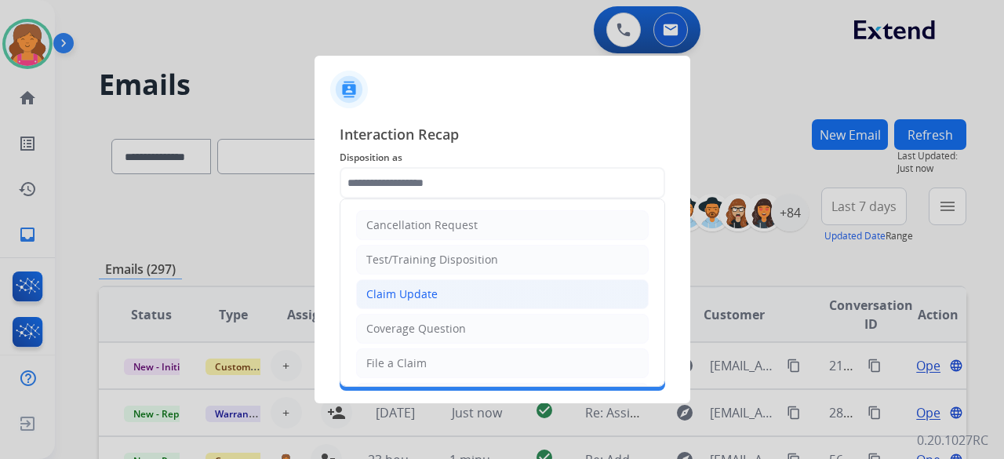
click at [439, 290] on li "Claim Update" at bounding box center [502, 294] width 293 height 30
type input "**********"
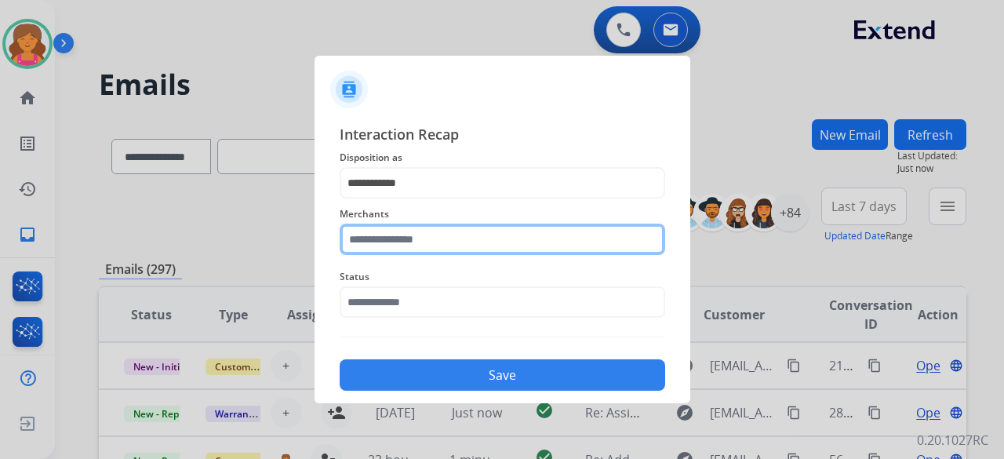
click at [438, 233] on input "text" at bounding box center [503, 239] width 326 height 31
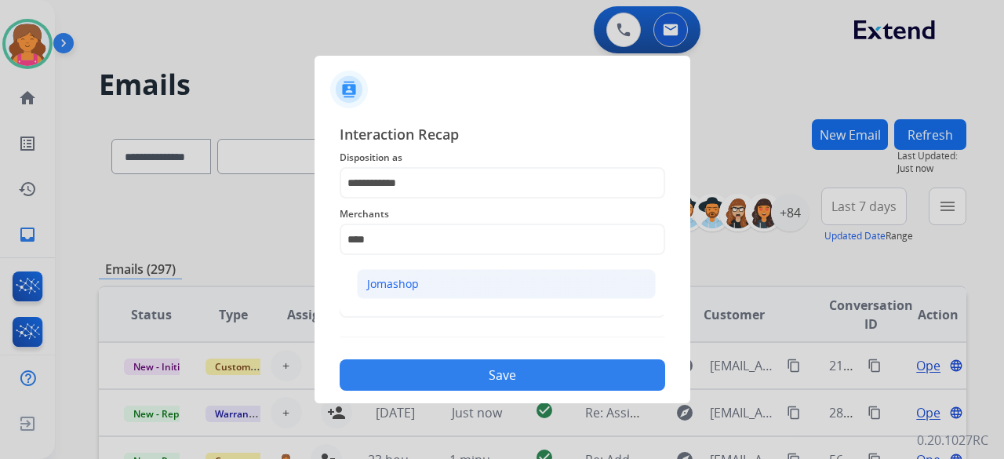
click at [413, 281] on div "Jomashop" at bounding box center [393, 284] width 52 height 16
type input "********"
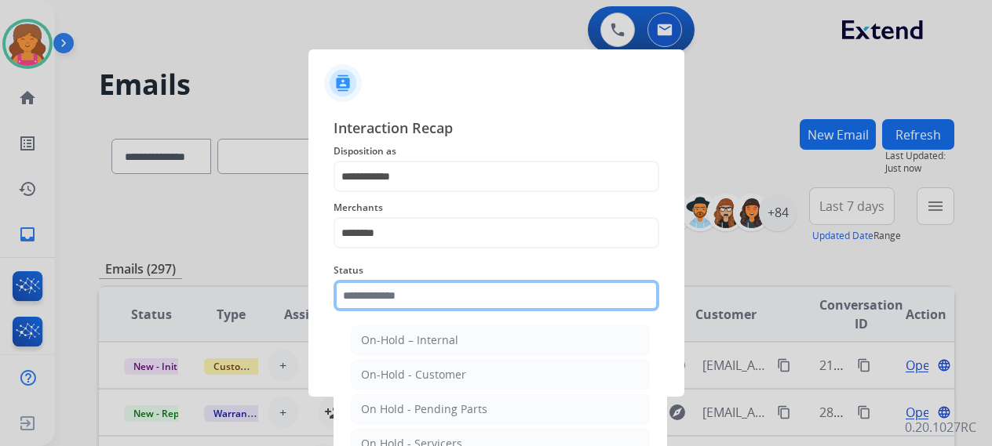
click at [411, 300] on input "text" at bounding box center [496, 295] width 326 height 31
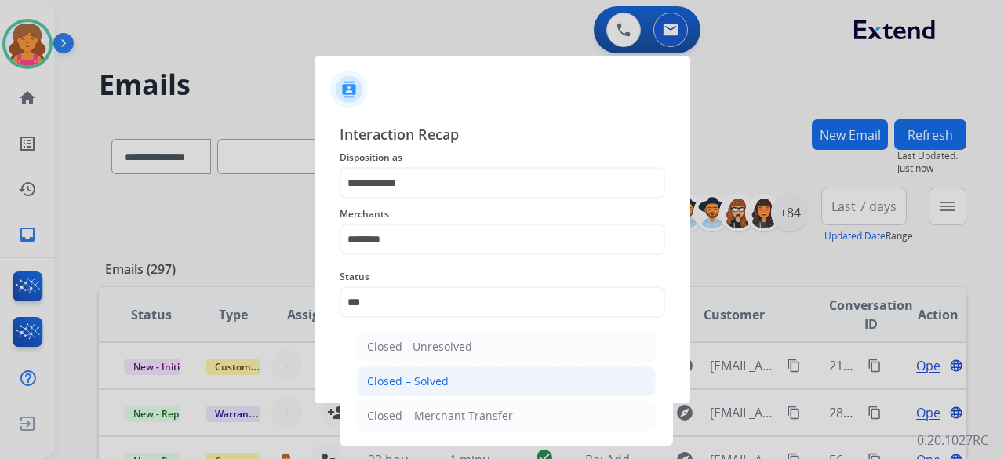
click at [461, 394] on li "Closed – Solved" at bounding box center [506, 381] width 299 height 30
type input "**********"
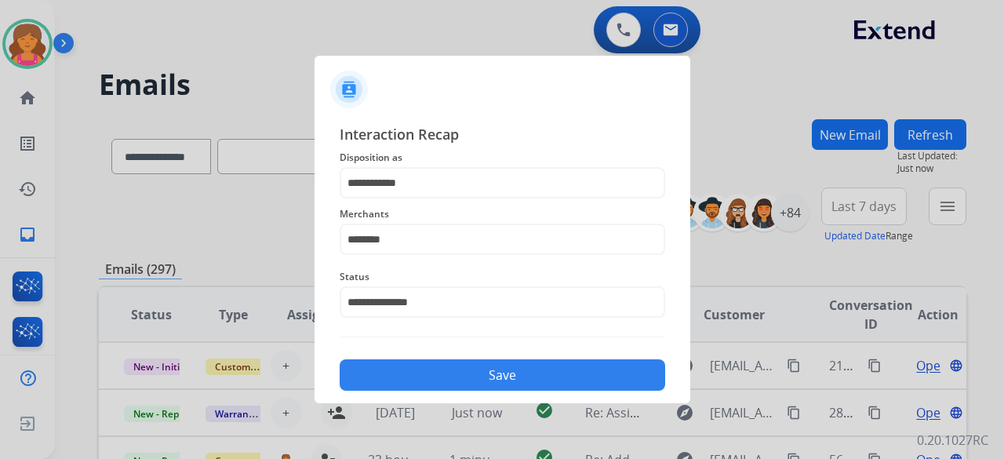
click at [458, 376] on button "Save" at bounding box center [503, 374] width 326 height 31
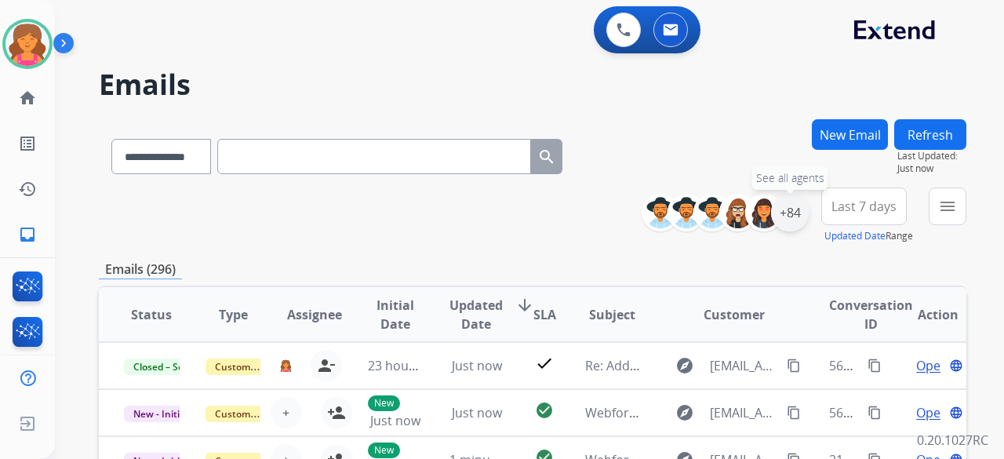
click at [784, 217] on div "+84" at bounding box center [790, 213] width 38 height 38
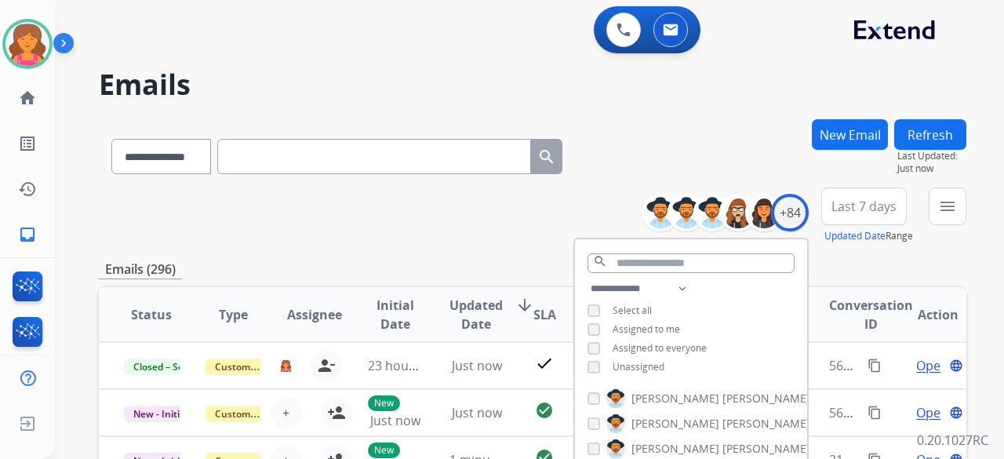
click at [599, 362] on div "Unassigned" at bounding box center [626, 367] width 77 height 13
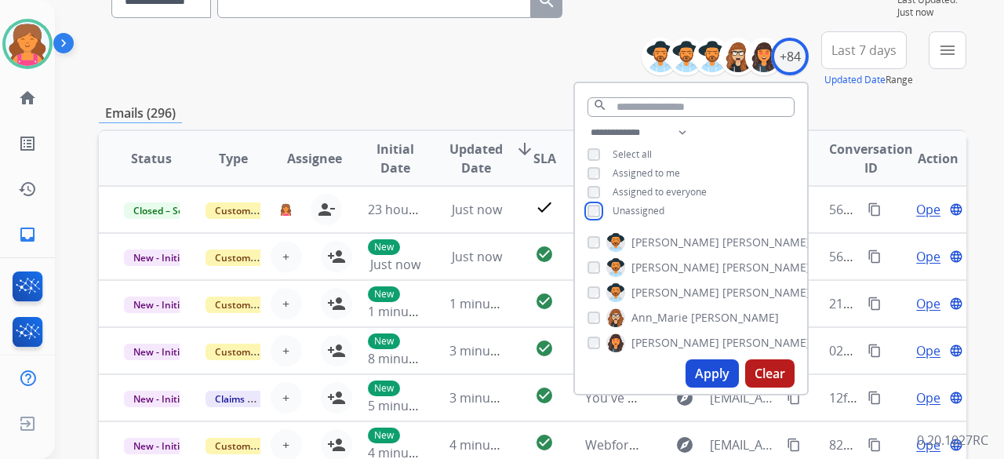
scroll to position [157, 0]
click at [695, 366] on button "Apply" at bounding box center [712, 373] width 53 height 28
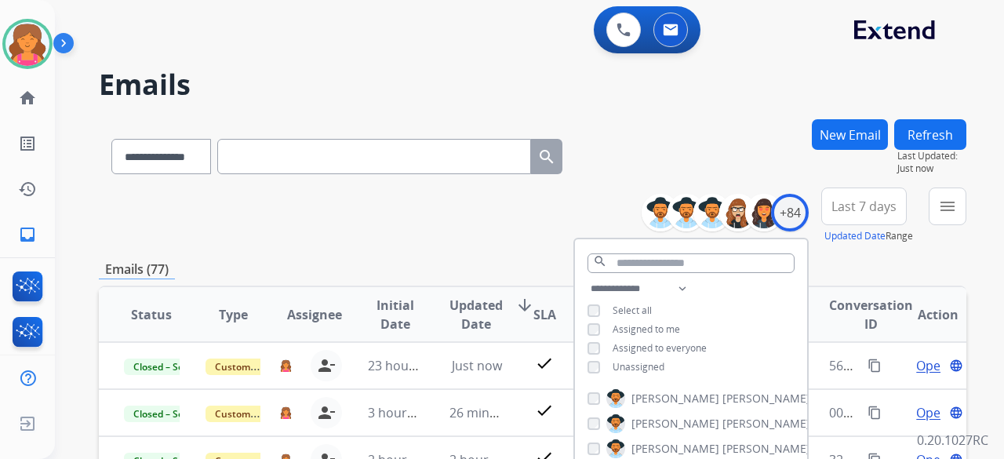
click at [849, 187] on div "New Email" at bounding box center [850, 153] width 76 height 68
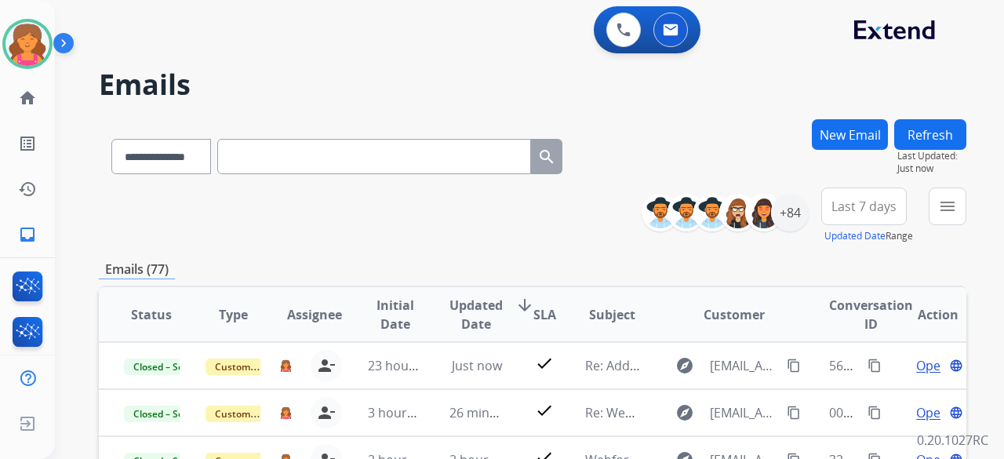
click at [857, 209] on span "Last 7 days" at bounding box center [864, 206] width 65 height 6
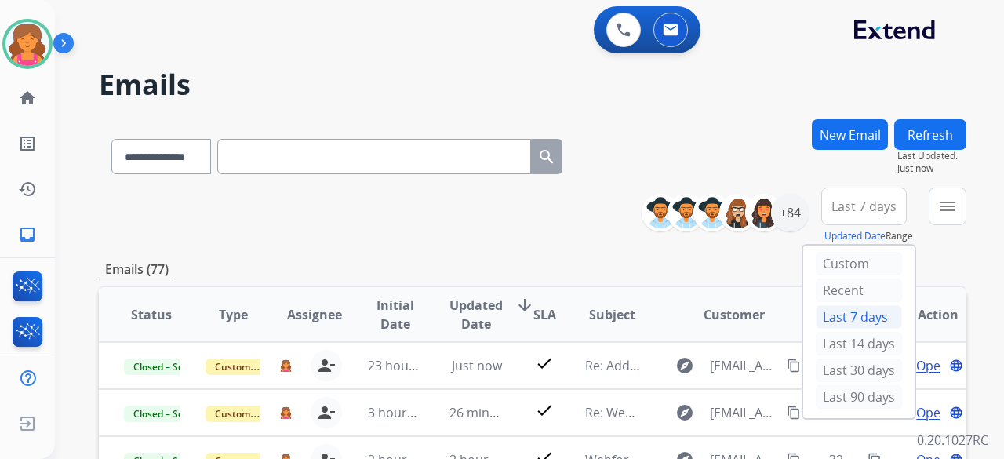
scroll to position [2, 0]
click at [810, 147] on div "**********" at bounding box center [533, 153] width 868 height 68
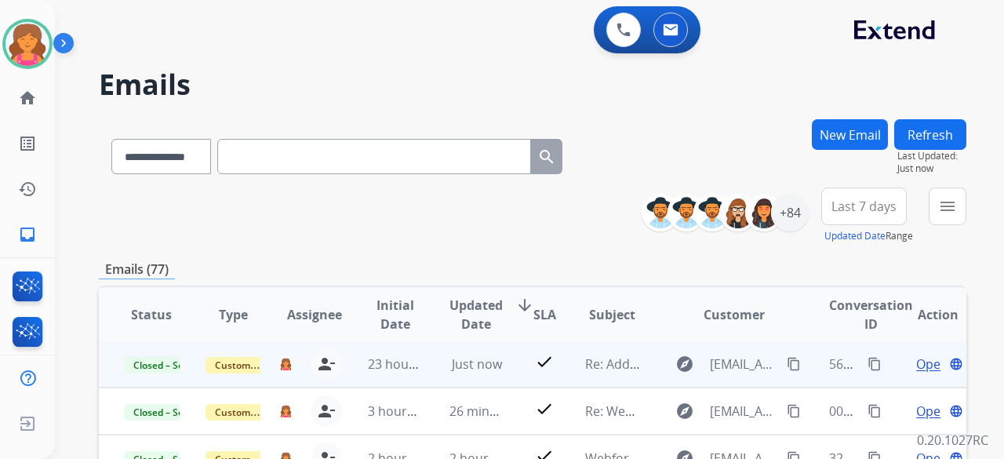
click at [804, 366] on td "567ce28e-09da-41e4-944d-2956df908e46 content_copy" at bounding box center [845, 364] width 82 height 47
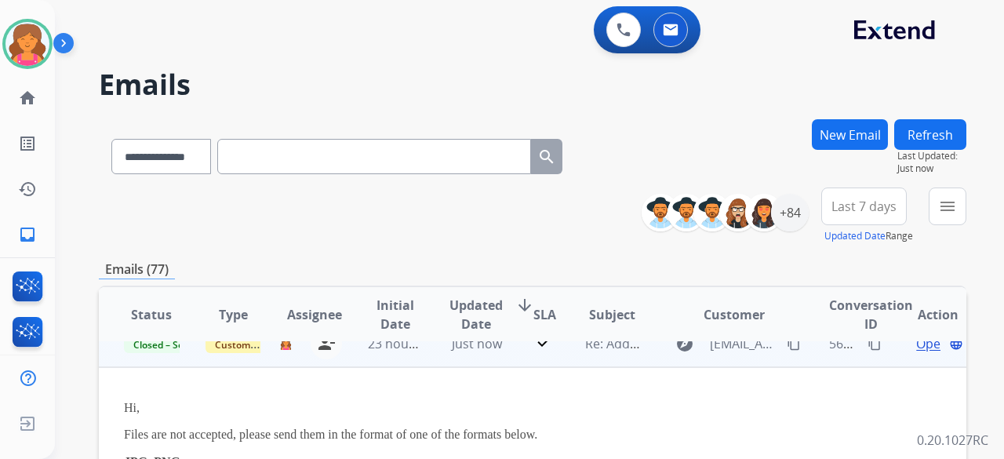
scroll to position [0, 0]
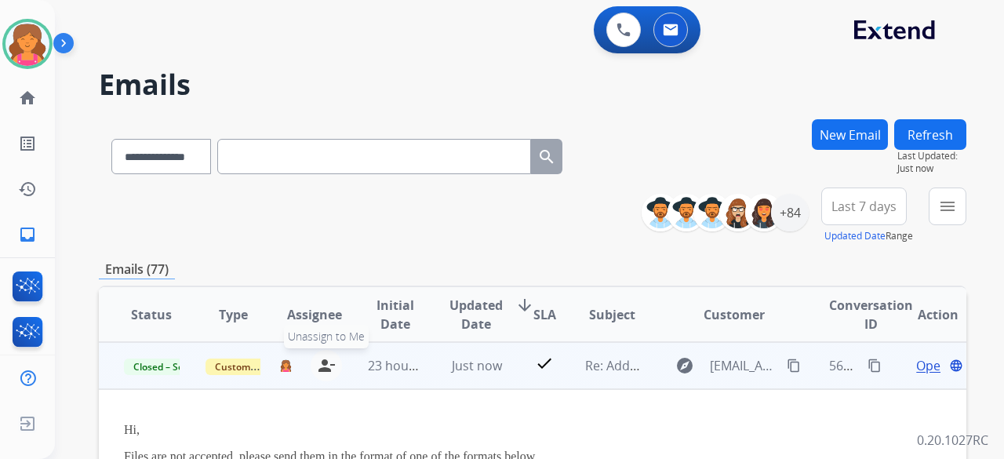
click at [317, 366] on mat-icon "person_remove" at bounding box center [326, 365] width 19 height 19
click at [292, 366] on button "+ Select agent" at bounding box center [286, 365] width 31 height 31
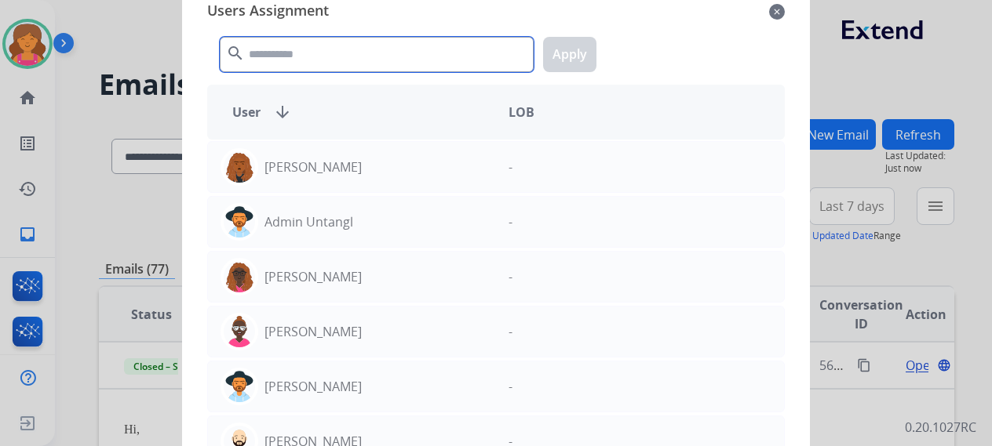
click at [359, 46] on input "text" at bounding box center [377, 54] width 314 height 35
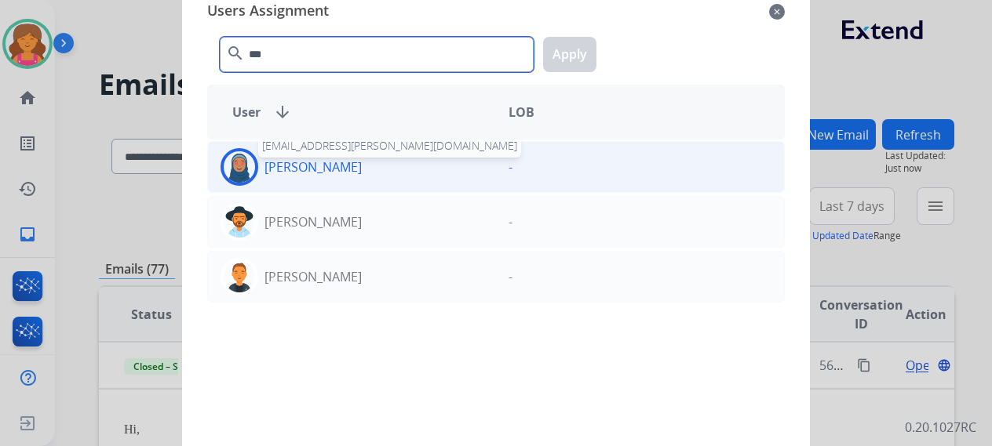
type input "***"
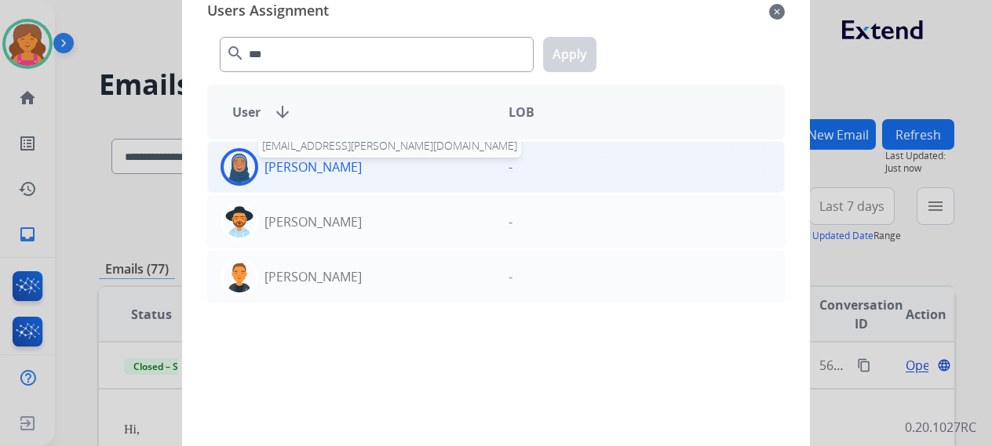
click at [362, 164] on p "[PERSON_NAME]" at bounding box center [312, 167] width 97 height 19
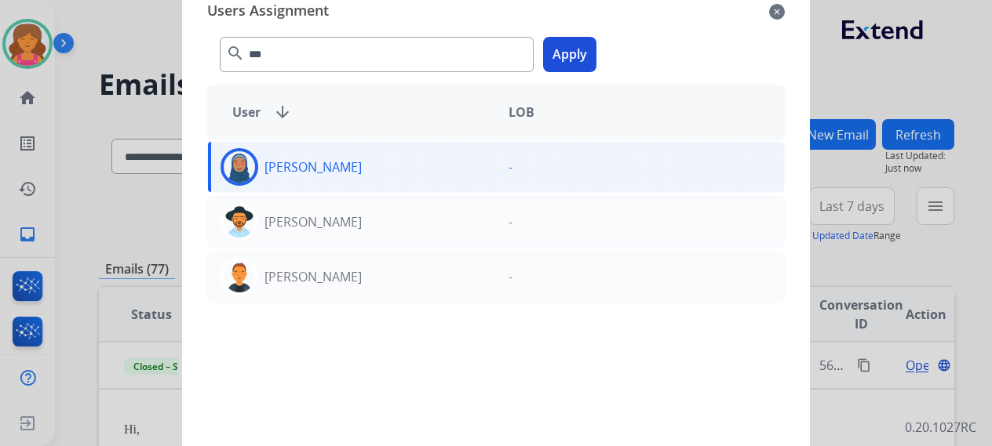
click at [579, 55] on button "Apply" at bounding box center [569, 54] width 53 height 35
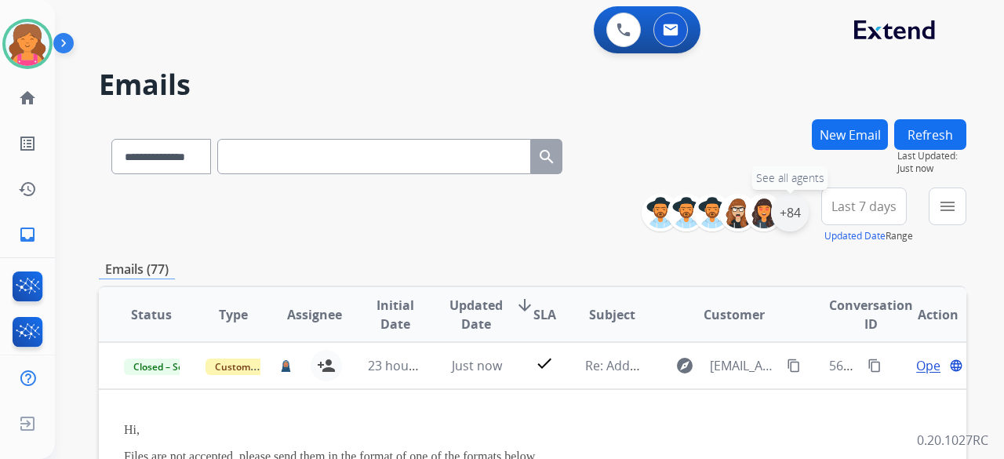
click at [799, 211] on div "+84" at bounding box center [790, 213] width 38 height 38
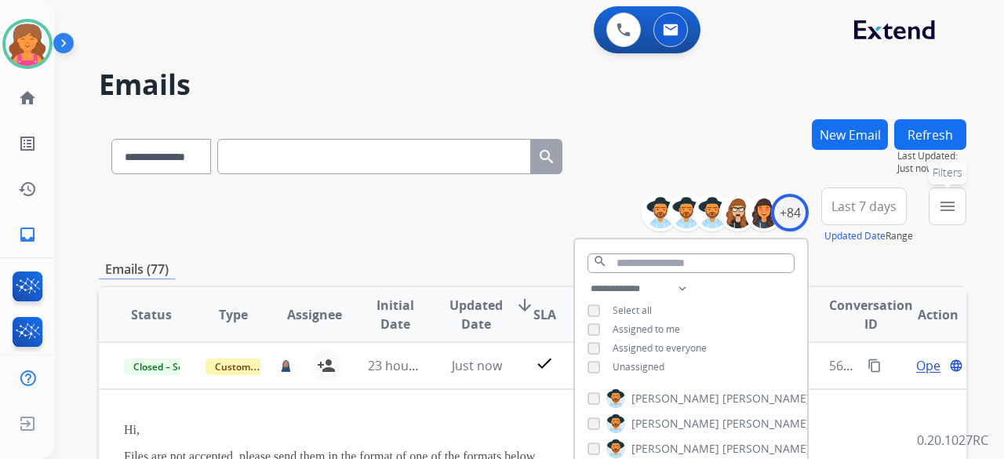
click at [937, 213] on button "menu Filters" at bounding box center [948, 207] width 38 height 38
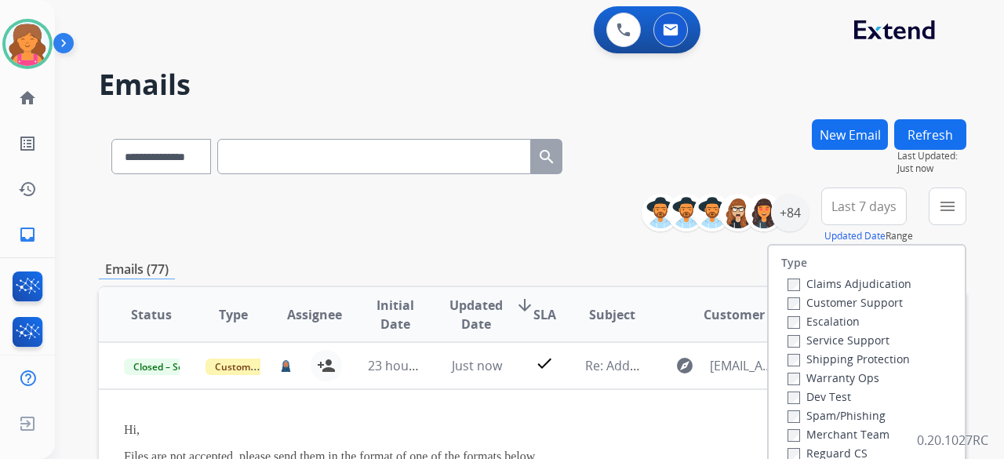
click at [881, 209] on span "Last 7 days" at bounding box center [864, 206] width 65 height 6
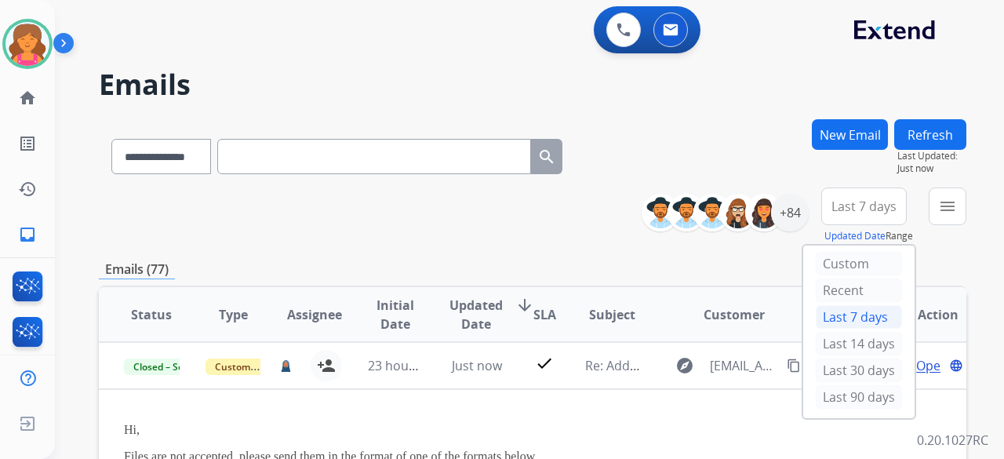
click at [534, 107] on div "**********" at bounding box center [511, 285] width 912 height 459
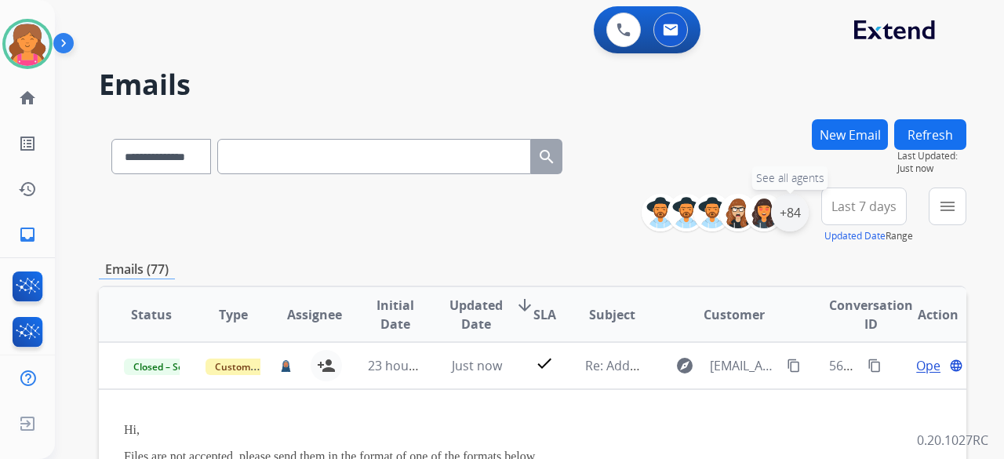
click at [786, 215] on div "+84" at bounding box center [790, 213] width 38 height 38
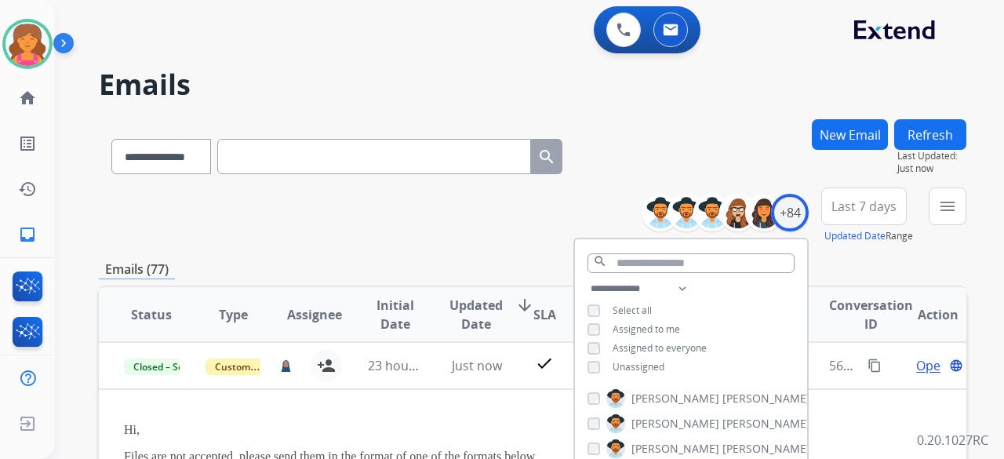
click at [863, 205] on span "Last 7 days" at bounding box center [864, 206] width 65 height 6
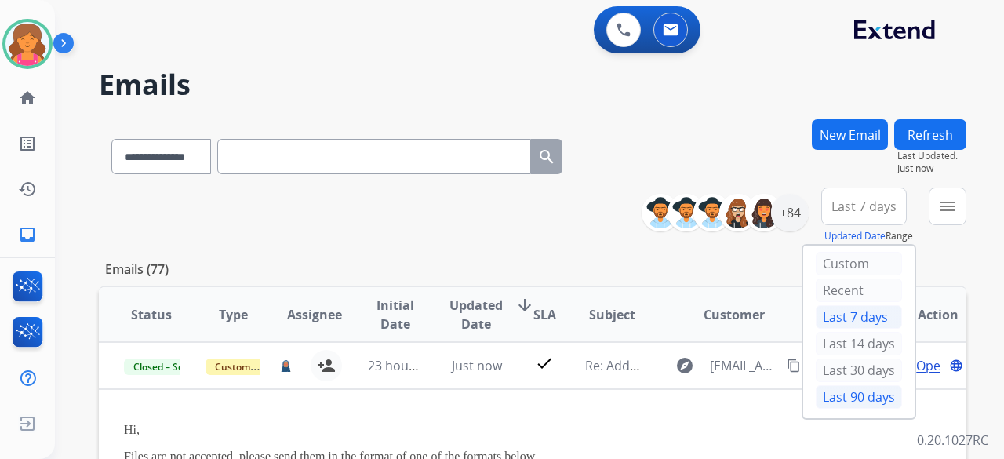
click at [859, 392] on div "Last 90 days" at bounding box center [859, 397] width 86 height 24
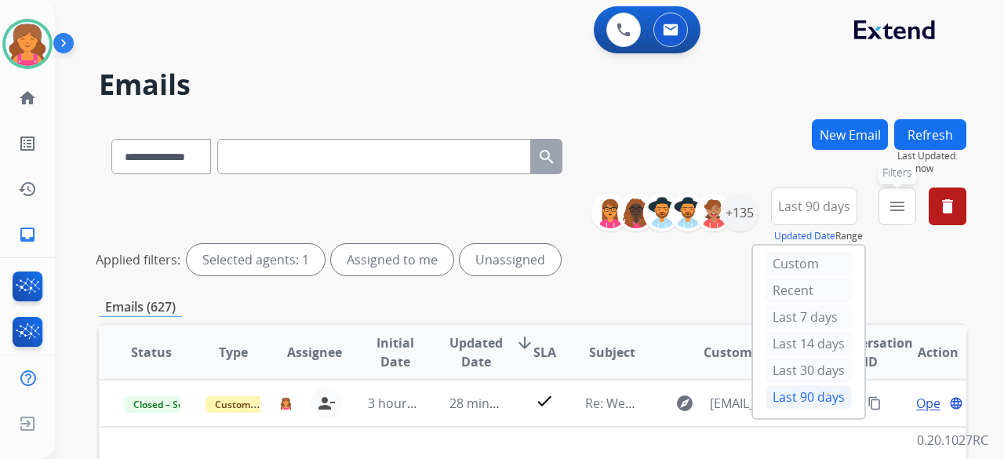
click at [890, 209] on mat-icon "menu" at bounding box center [897, 206] width 19 height 19
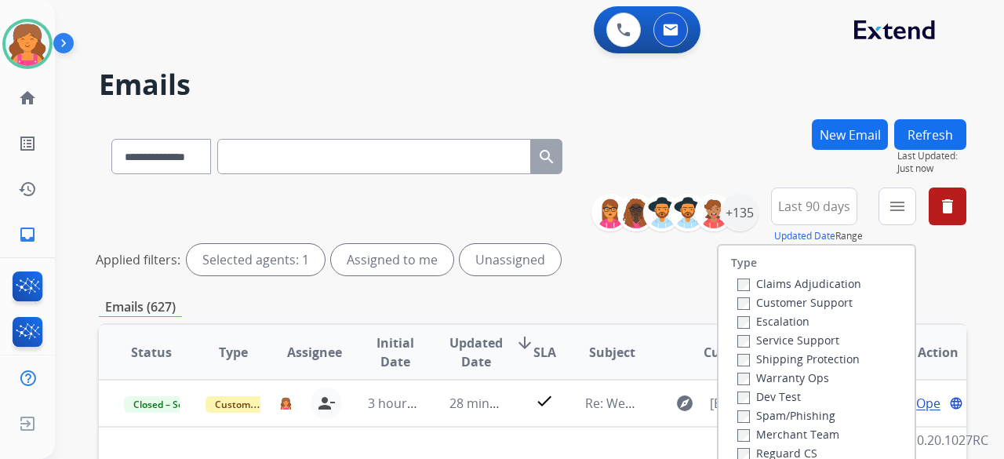
click at [815, 297] on label "Customer Support" at bounding box center [794, 302] width 115 height 15
click at [778, 357] on label "Shipping Protection" at bounding box center [798, 358] width 122 height 15
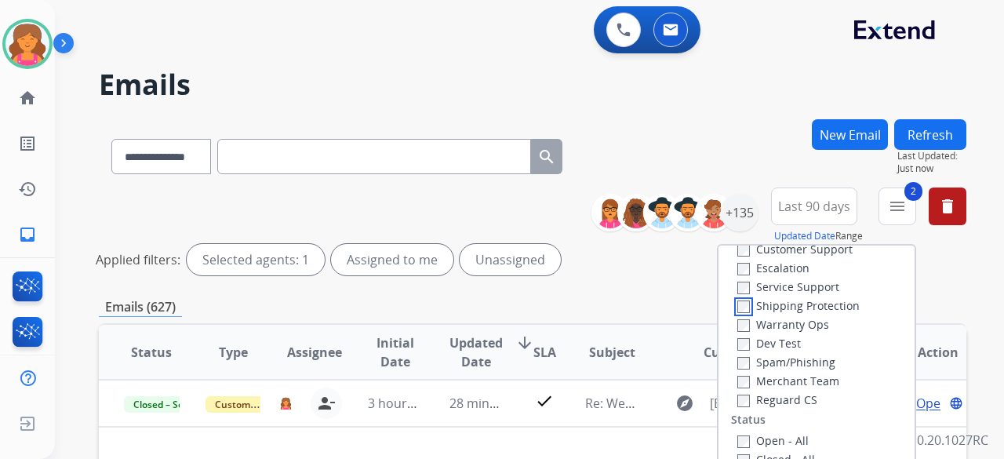
scroll to position [78, 0]
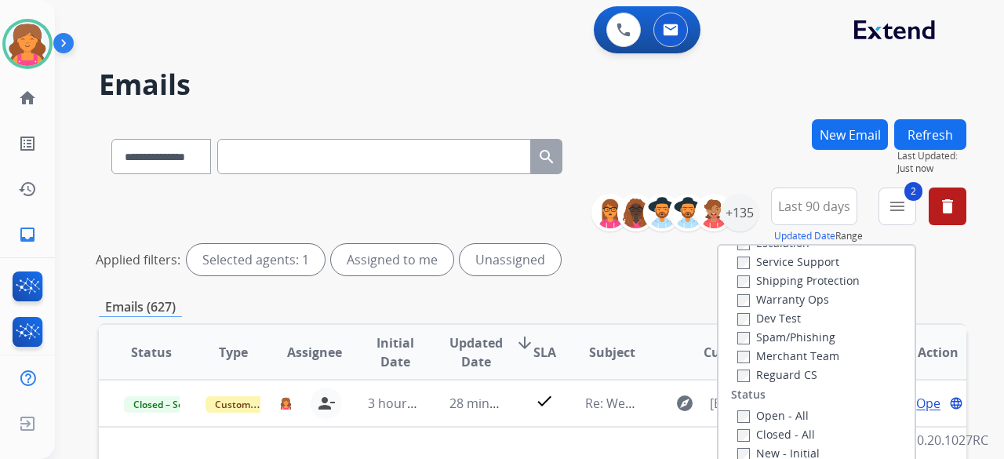
click at [731, 378] on div "Claims Adjudication Customer Support Escalation Service Support Shipping Protec…" at bounding box center [796, 289] width 130 height 188
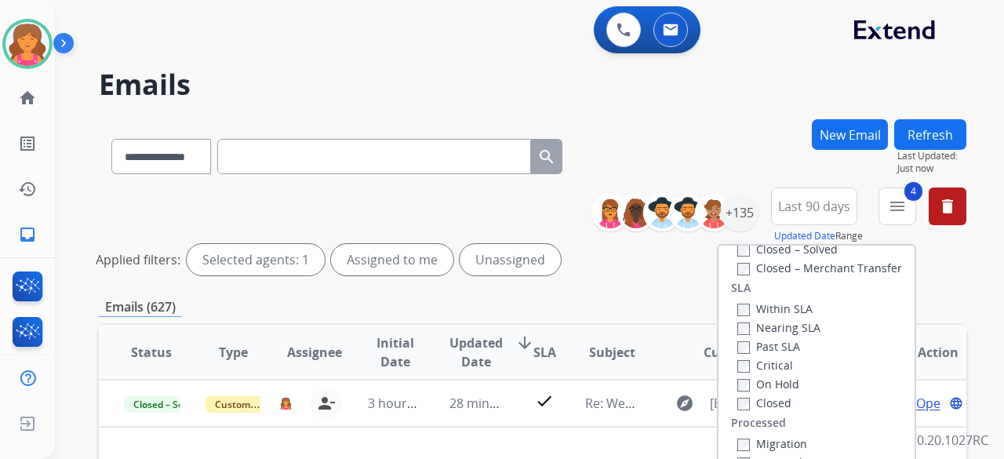
scroll to position [235, 0]
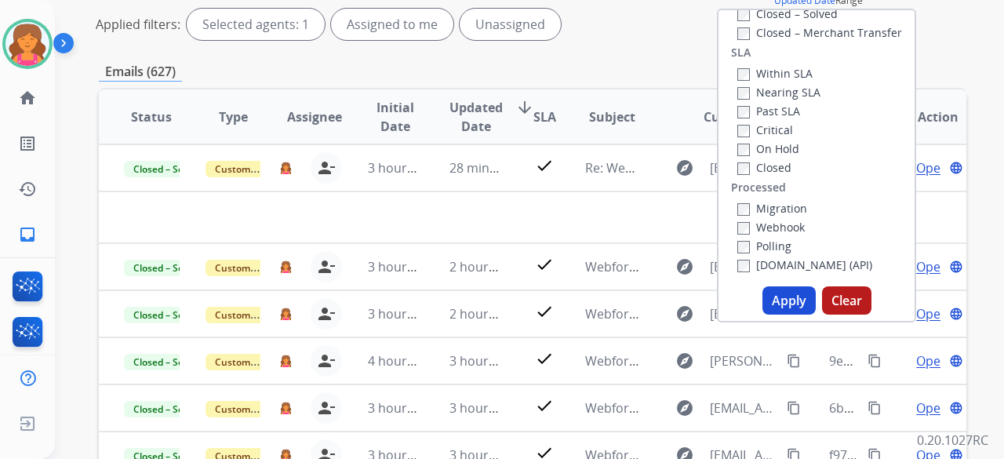
click at [783, 304] on button "Apply" at bounding box center [789, 300] width 53 height 28
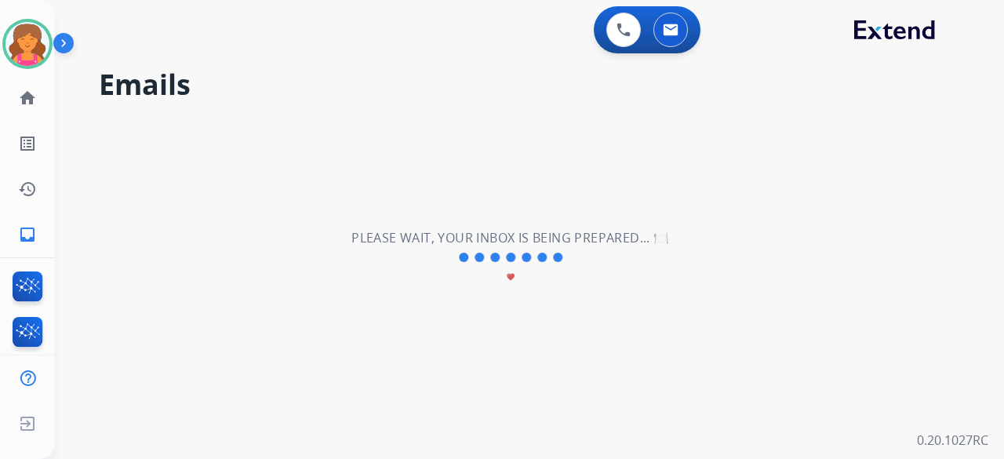
scroll to position [0, 0]
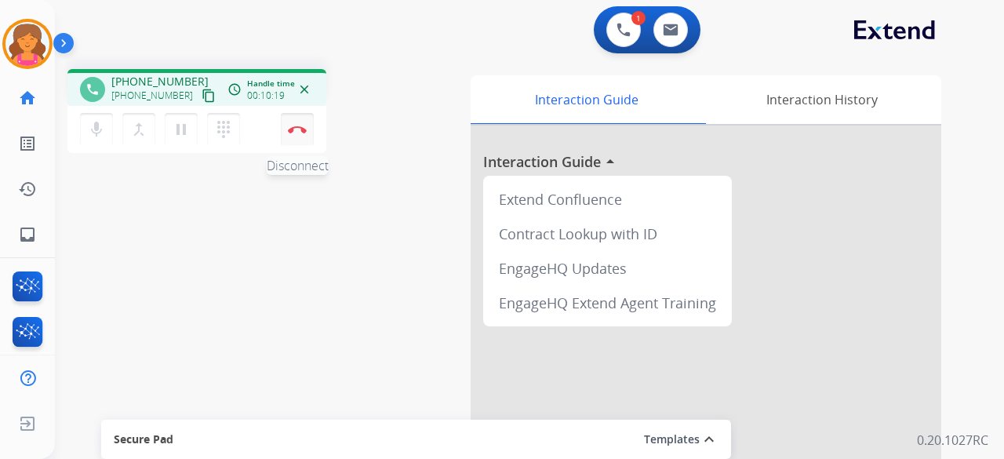
click at [297, 134] on button "Disconnect" at bounding box center [297, 129] width 33 height 33
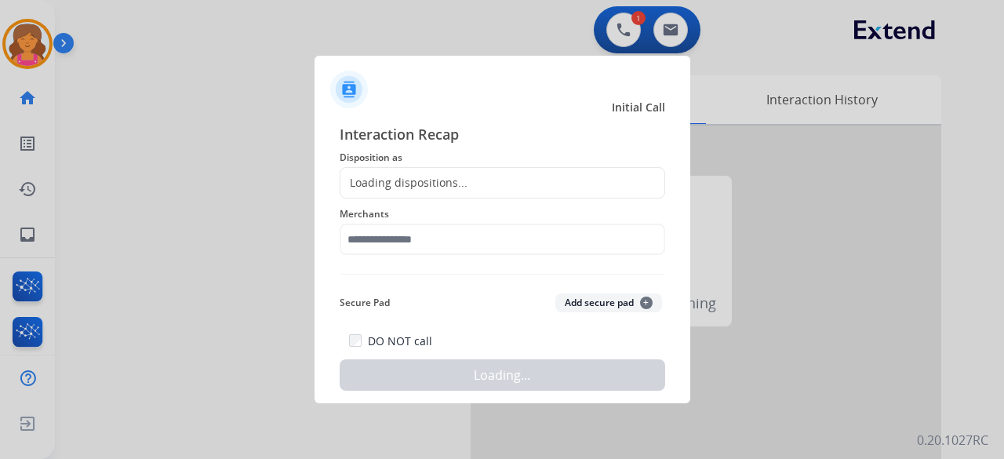
click at [406, 173] on div "Loading dispositions..." at bounding box center [503, 182] width 326 height 31
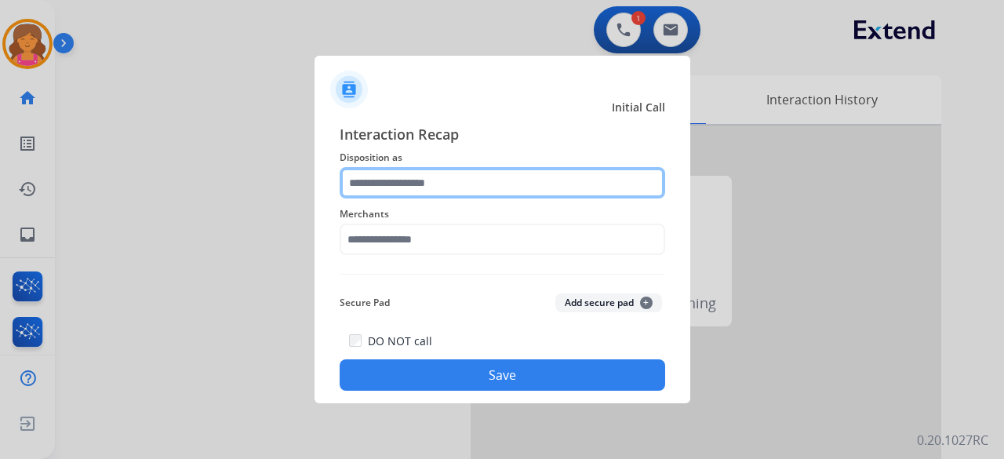
click at [408, 179] on input "text" at bounding box center [503, 182] width 326 height 31
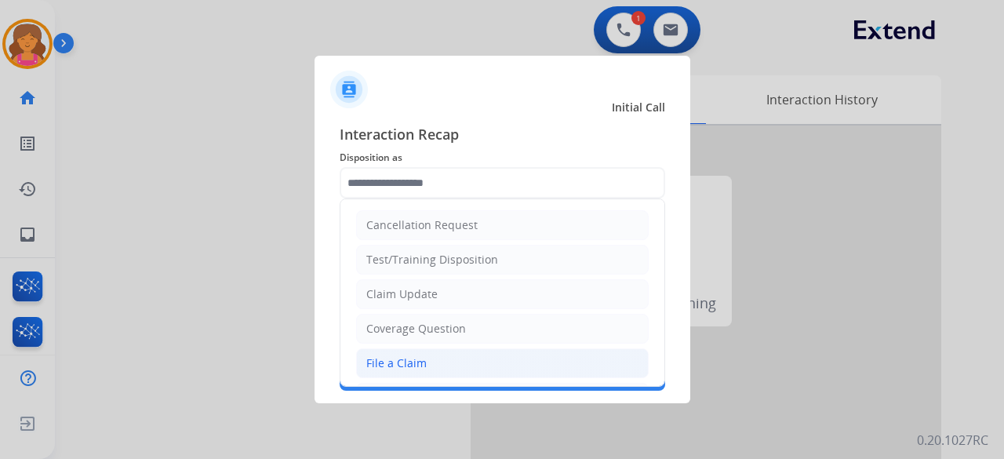
click at [436, 351] on li "File a Claim" at bounding box center [502, 363] width 293 height 30
type input "**********"
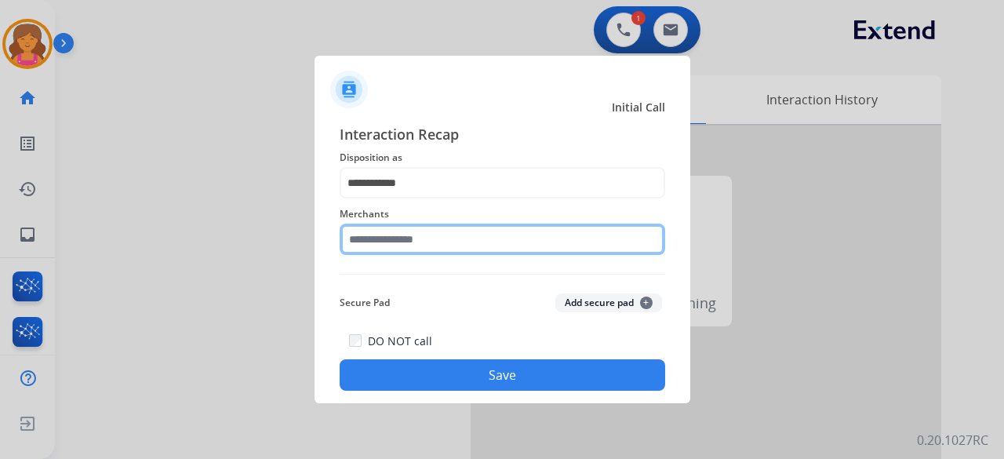
click at [406, 232] on input "text" at bounding box center [503, 239] width 326 height 31
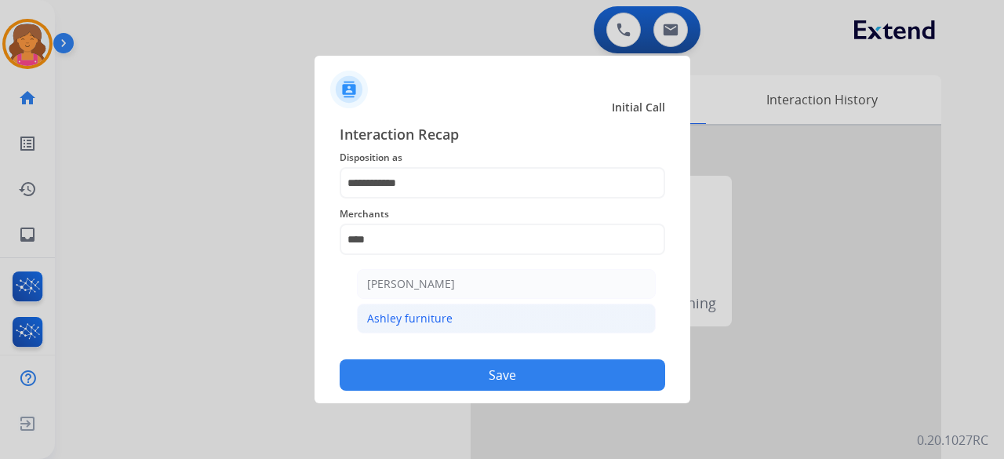
click at [372, 319] on div "Ashley furniture" at bounding box center [410, 319] width 86 height 16
type input "**********"
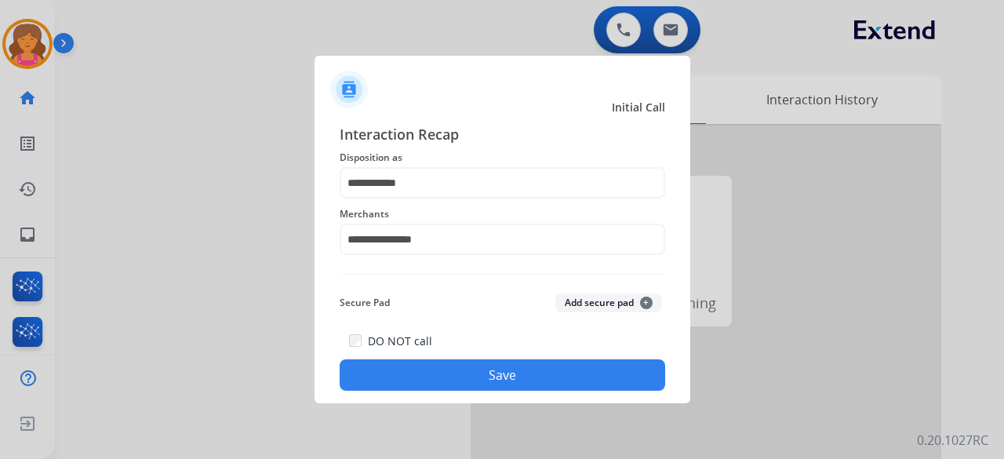
click at [406, 382] on button "Save" at bounding box center [503, 374] width 326 height 31
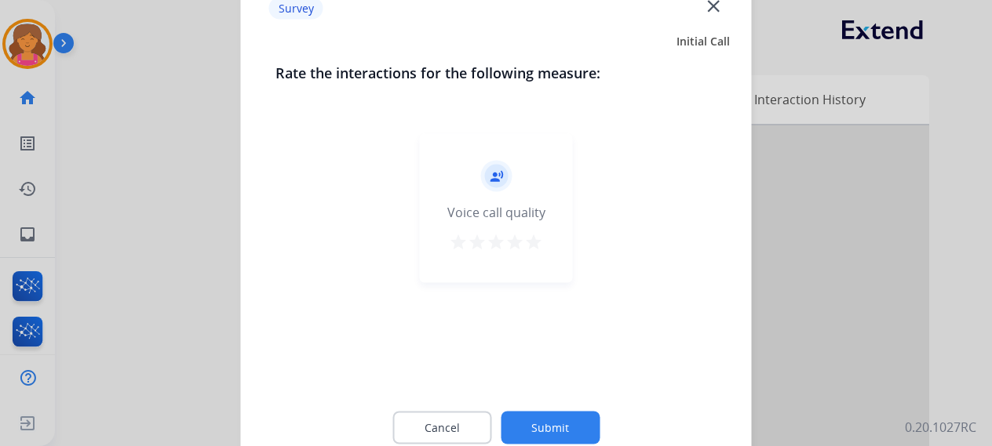
click at [531, 235] on mat-icon "star" at bounding box center [533, 241] width 19 height 19
drag, startPoint x: 505, startPoint y: 406, endPoint x: 521, endPoint y: 413, distance: 17.2
click at [508, 406] on div "Cancel Submit" at bounding box center [496, 427] width 442 height 71
drag, startPoint x: 521, startPoint y: 413, endPoint x: 544, endPoint y: 368, distance: 51.2
click at [519, 410] on div "Cancel Submit" at bounding box center [496, 427] width 442 height 71
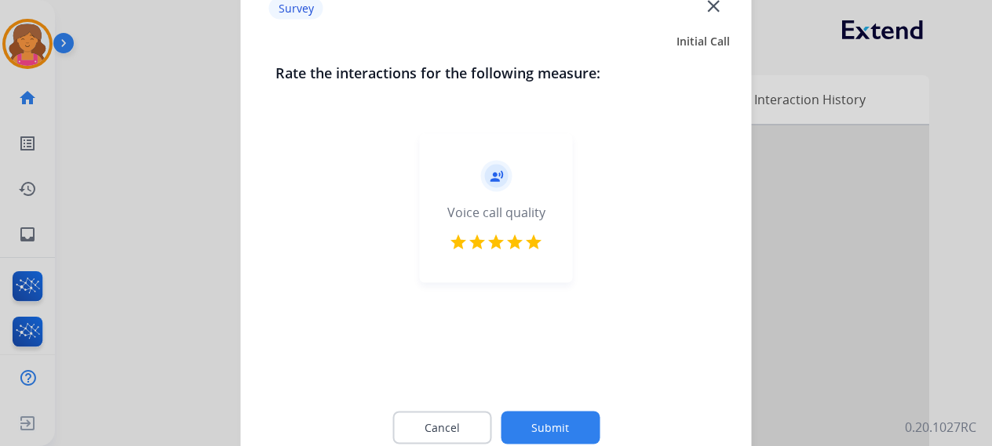
click at [548, 434] on button "Submit" at bounding box center [550, 427] width 99 height 33
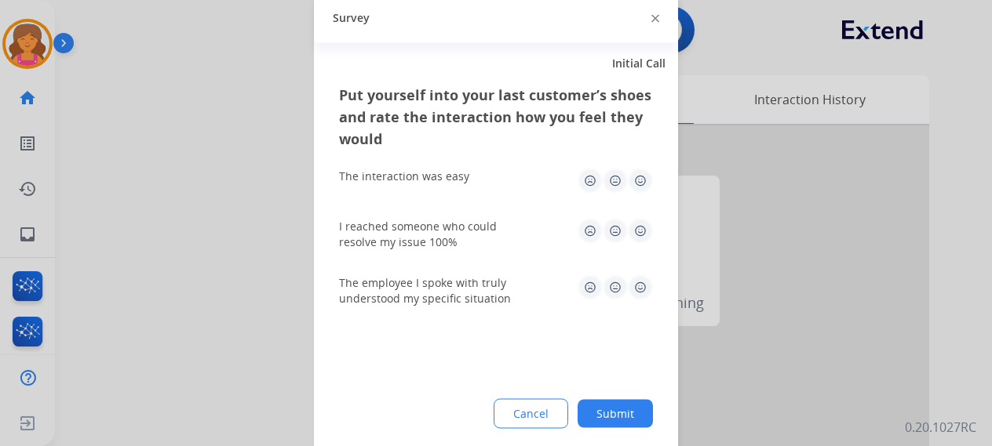
click at [640, 228] on img at bounding box center [640, 230] width 25 height 25
click at [639, 181] on img at bounding box center [640, 180] width 25 height 25
click at [640, 285] on img at bounding box center [640, 287] width 25 height 25
click at [626, 418] on button "Submit" at bounding box center [614, 413] width 75 height 28
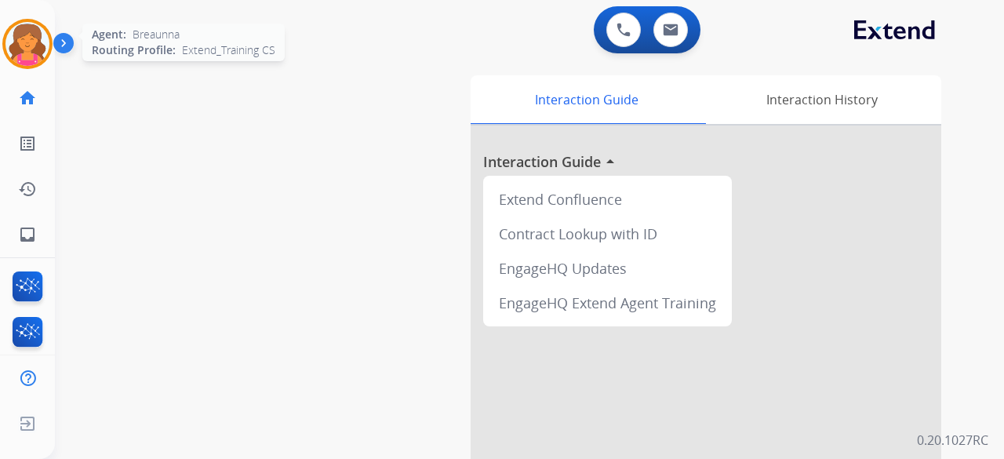
click at [19, 54] on img at bounding box center [27, 44] width 44 height 44
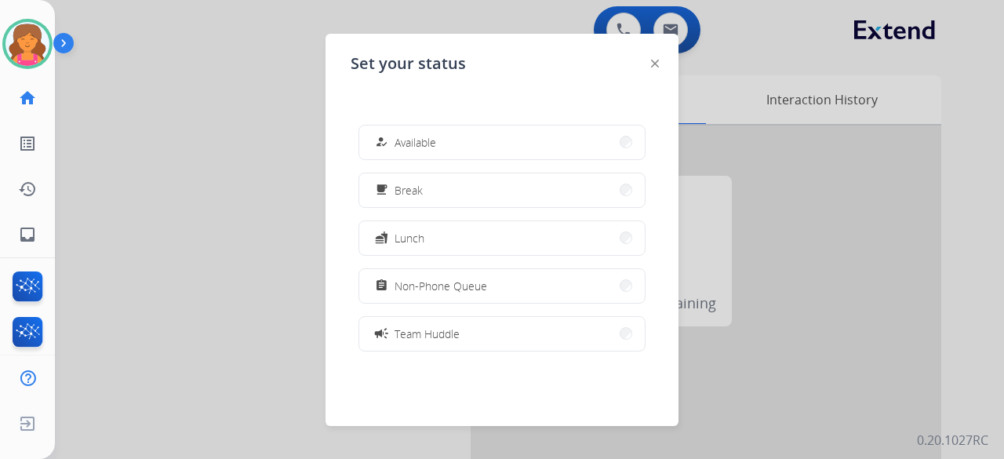
click at [240, 215] on div at bounding box center [502, 229] width 1004 height 459
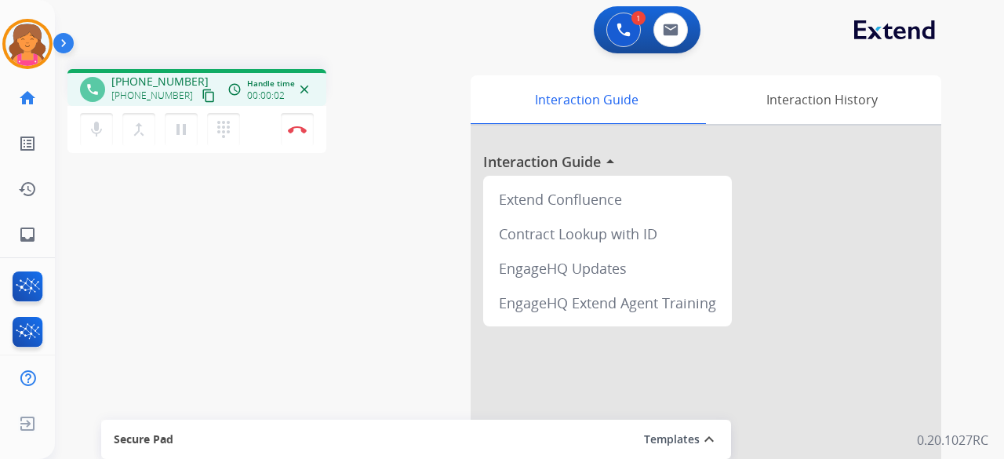
click at [202, 94] on mat-icon "content_copy" at bounding box center [209, 96] width 14 height 14
click at [302, 130] on img at bounding box center [297, 130] width 19 height 8
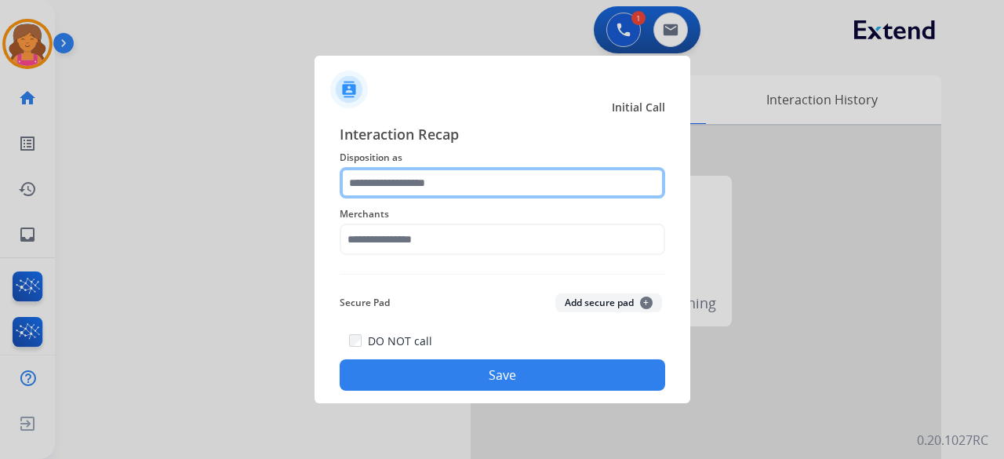
click at [401, 184] on input "text" at bounding box center [503, 182] width 326 height 31
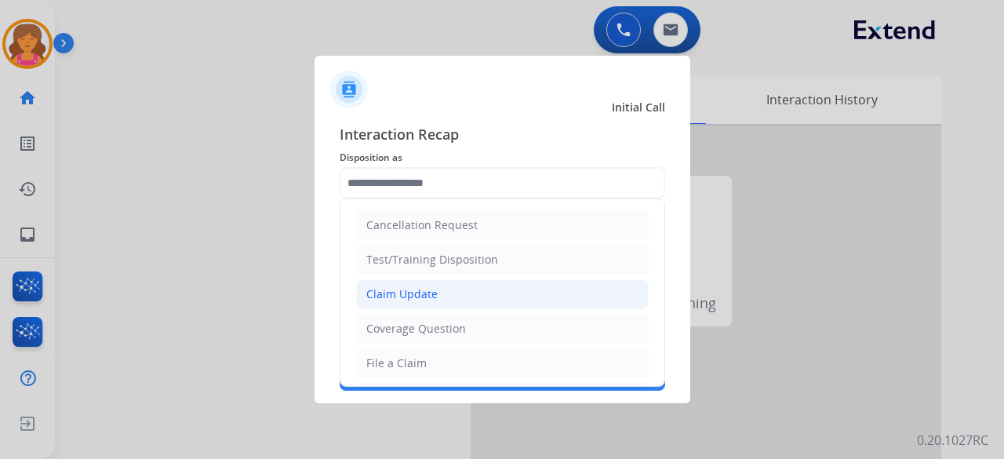
click at [396, 304] on li "Claim Update" at bounding box center [502, 294] width 293 height 30
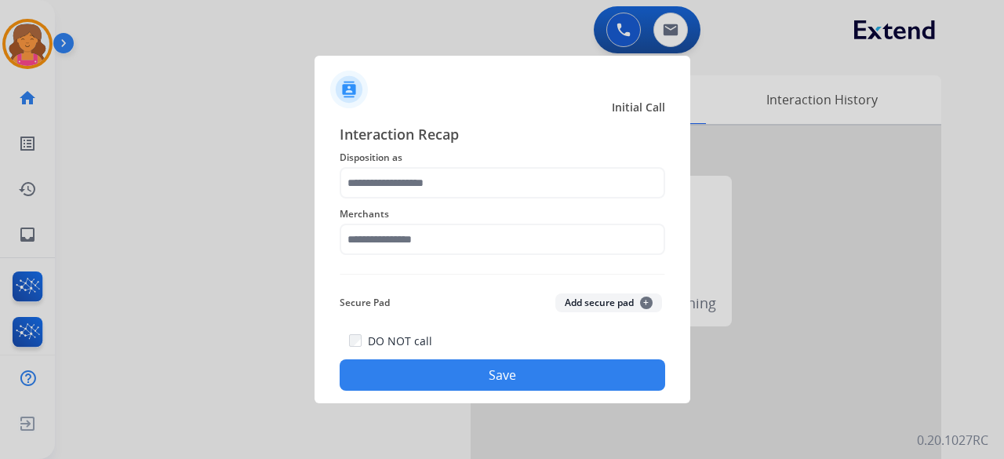
type input "**********"
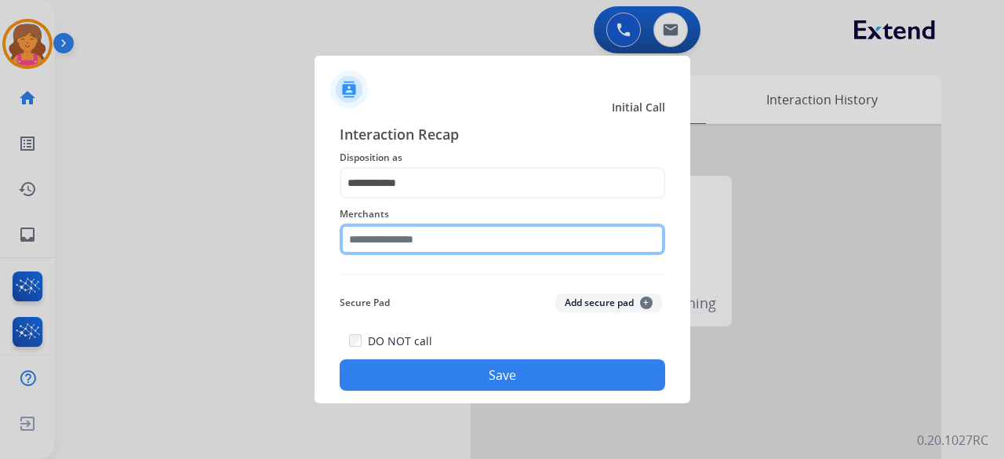
click at [395, 245] on input "text" at bounding box center [503, 239] width 326 height 31
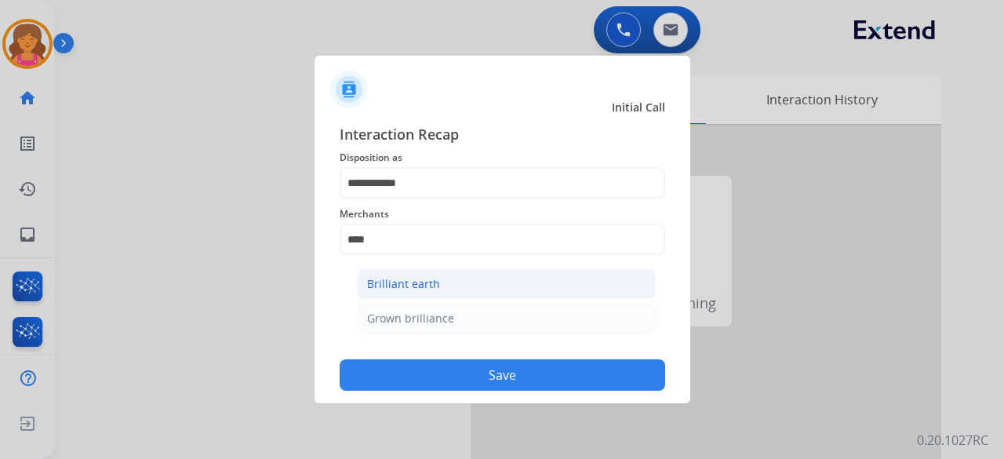
click at [398, 293] on li "Brilliant earth" at bounding box center [506, 284] width 299 height 30
type input "**********"
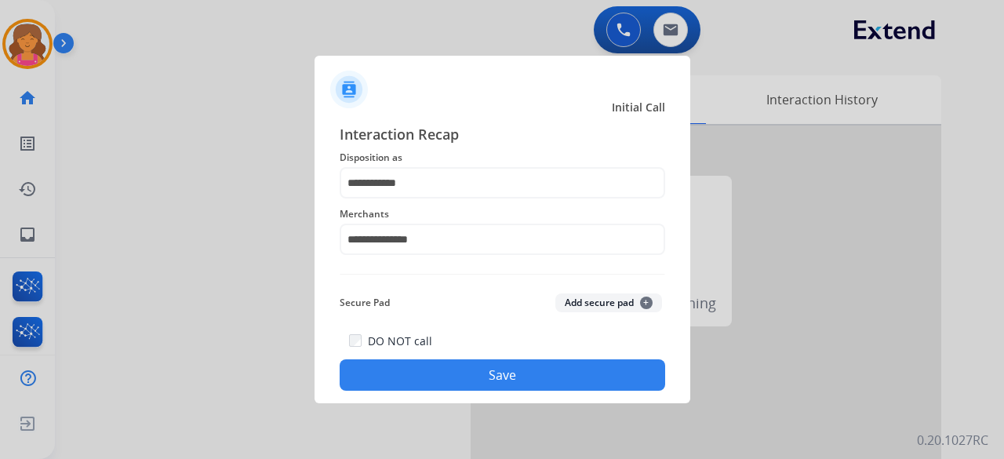
click at [453, 360] on button "Save" at bounding box center [503, 374] width 326 height 31
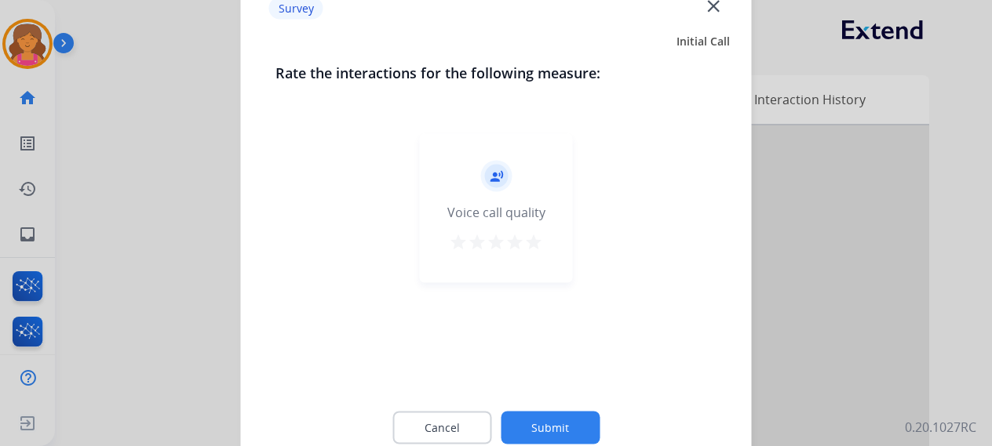
click at [530, 235] on mat-icon "star" at bounding box center [533, 241] width 19 height 19
click at [527, 427] on button "Submit" at bounding box center [550, 427] width 99 height 33
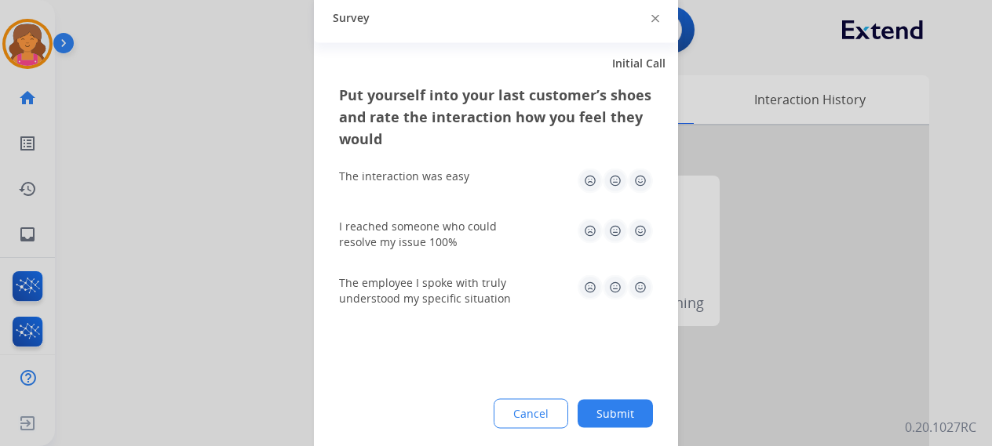
click at [642, 178] on img at bounding box center [640, 180] width 25 height 25
click at [636, 225] on img at bounding box center [640, 230] width 25 height 25
click at [643, 294] on img at bounding box center [640, 287] width 25 height 25
click at [614, 403] on div "Put yourself into your last customer’s shoes and rate the interaction how you f…" at bounding box center [496, 268] width 364 height 370
click at [613, 406] on button "Submit" at bounding box center [614, 413] width 75 height 28
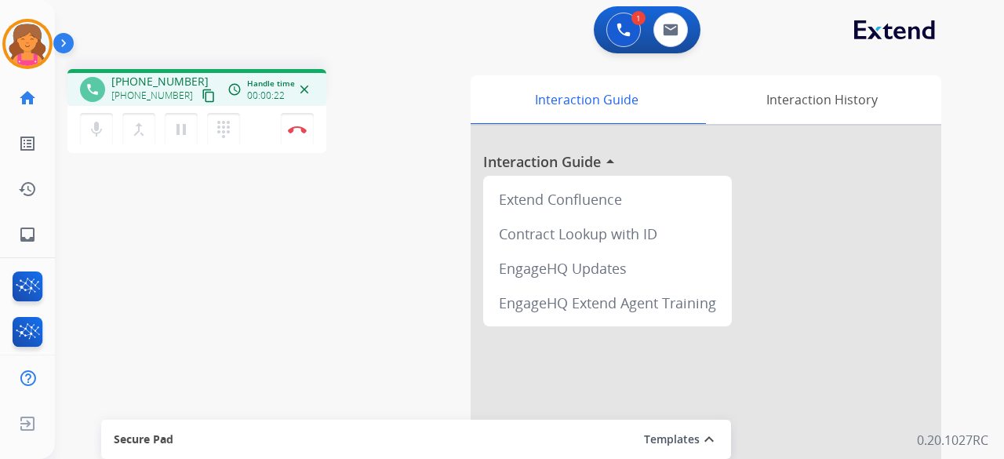
click at [202, 100] on mat-icon "content_copy" at bounding box center [209, 96] width 14 height 14
click at [293, 129] on img at bounding box center [297, 130] width 19 height 8
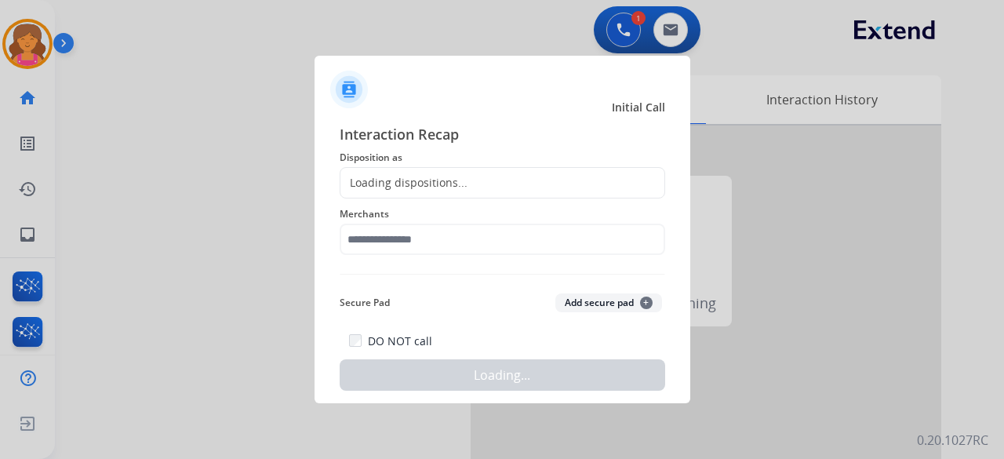
click at [444, 178] on div "Loading dispositions..." at bounding box center [404, 183] width 127 height 16
click at [441, 181] on div "Loading dispositions..." at bounding box center [404, 183] width 127 height 16
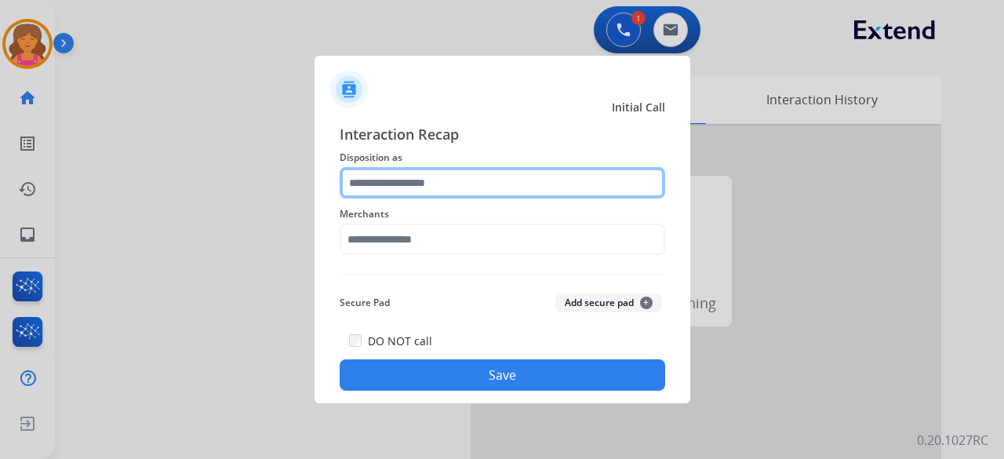
click at [392, 174] on input "text" at bounding box center [503, 182] width 326 height 31
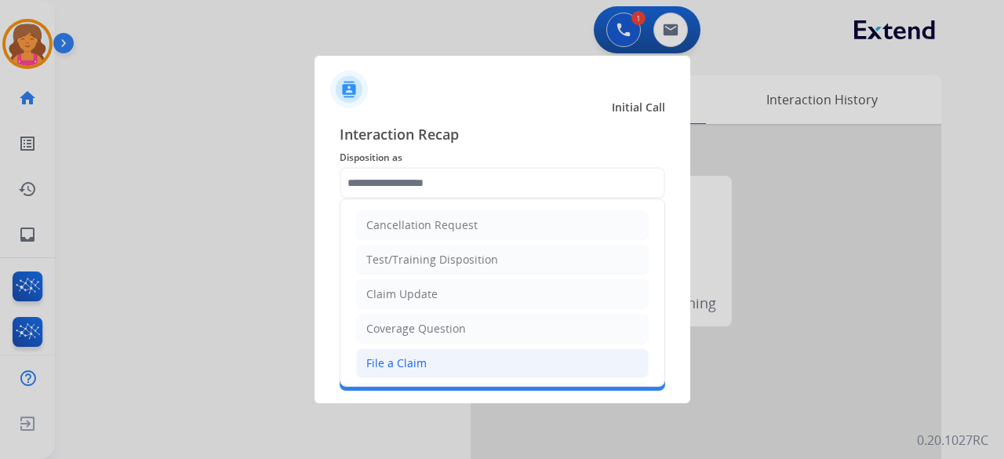
click at [392, 367] on div "File a Claim" at bounding box center [396, 363] width 60 height 16
type input "**********"
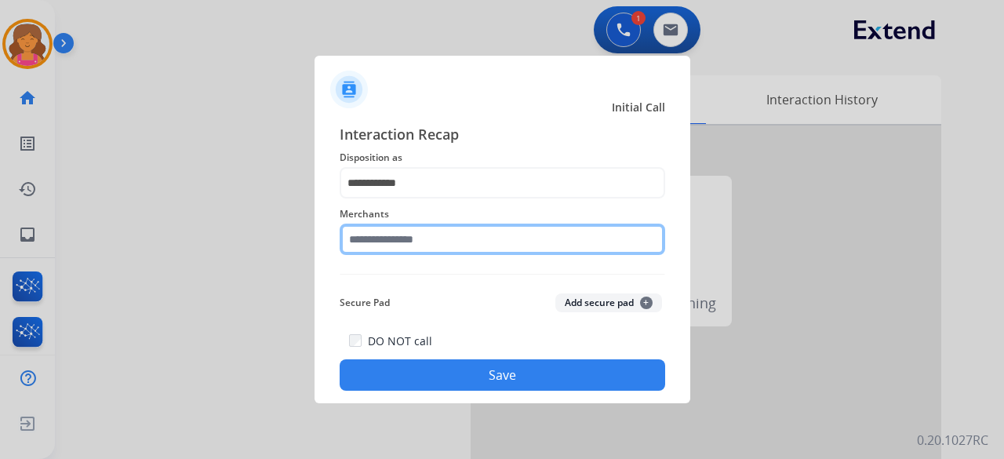
click at [369, 235] on input "text" at bounding box center [503, 239] width 326 height 31
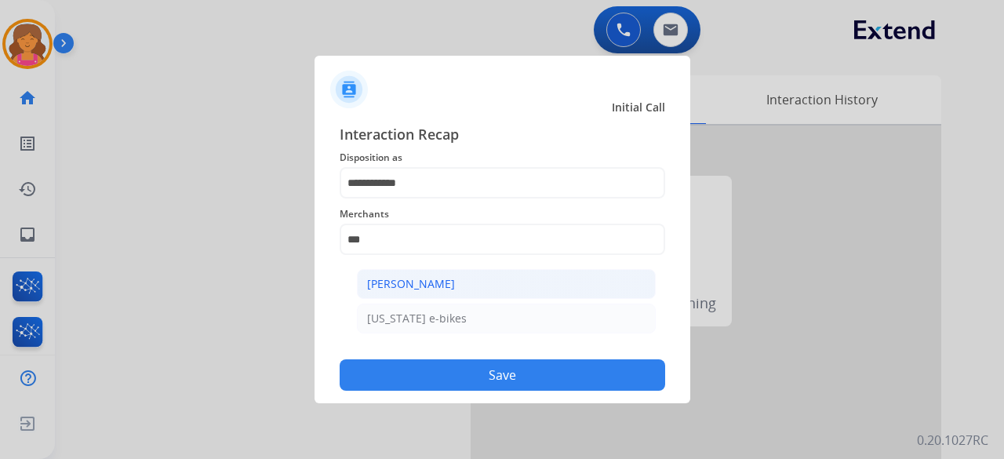
click at [472, 283] on li "[PERSON_NAME]" at bounding box center [506, 284] width 299 height 30
type input "**********"
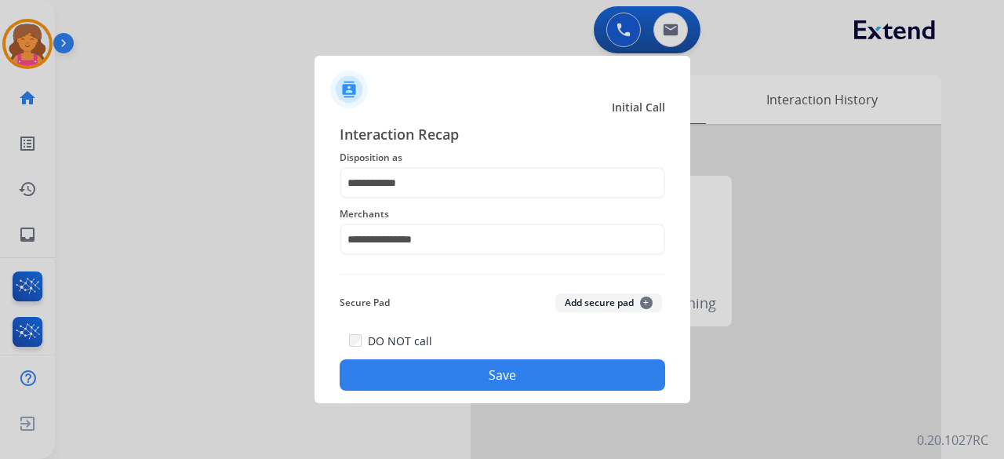
click at [508, 373] on button "Save" at bounding box center [503, 374] width 326 height 31
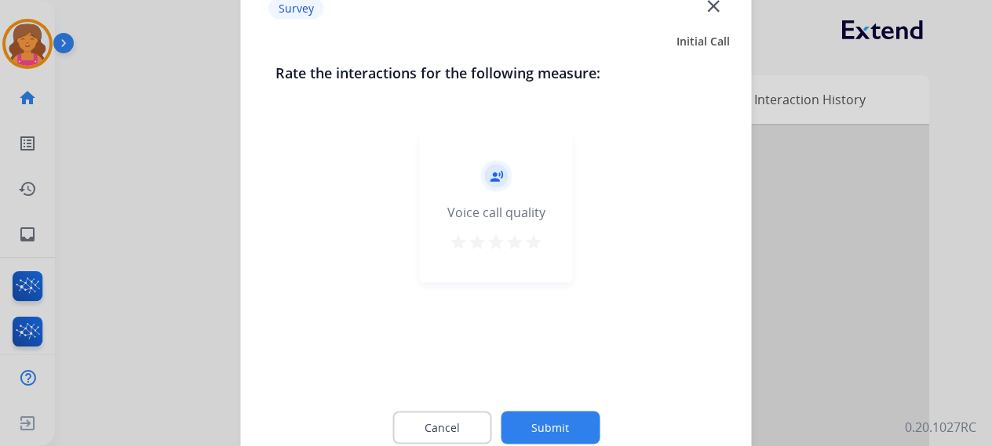
click at [534, 239] on mat-icon "star" at bounding box center [533, 241] width 19 height 19
click at [556, 424] on button "Submit" at bounding box center [550, 427] width 99 height 33
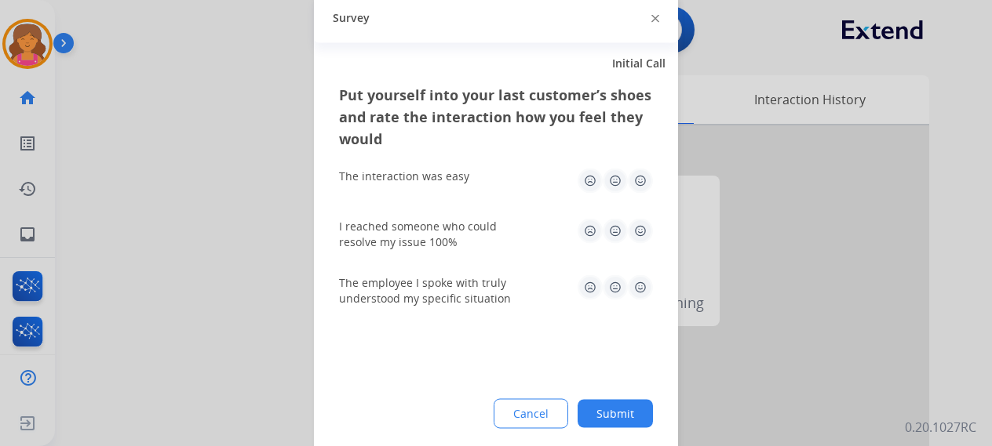
click at [639, 174] on img at bounding box center [640, 180] width 25 height 25
drag, startPoint x: 634, startPoint y: 210, endPoint x: 636, endPoint y: 228, distance: 17.4
click at [634, 219] on div "I reached someone who could resolve my issue 100%" at bounding box center [496, 234] width 314 height 56
click at [640, 232] on img at bounding box center [640, 230] width 25 height 25
click at [637, 291] on img at bounding box center [640, 287] width 25 height 25
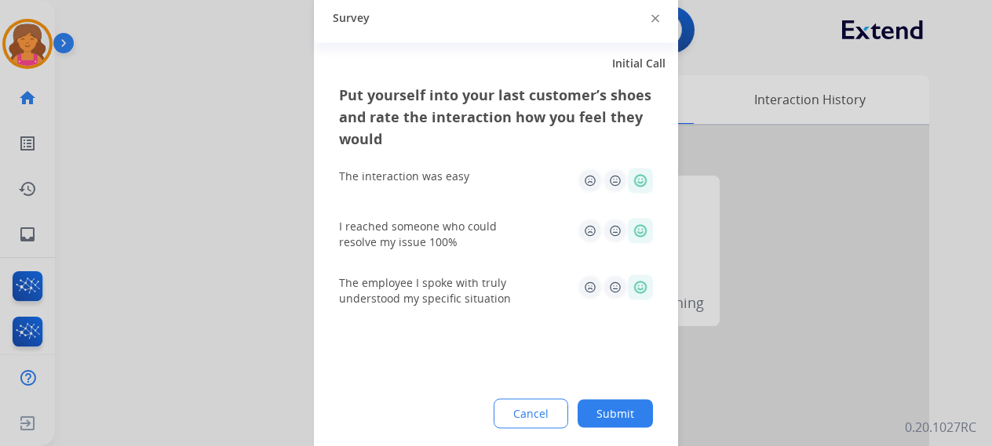
click at [618, 408] on button "Submit" at bounding box center [614, 413] width 75 height 28
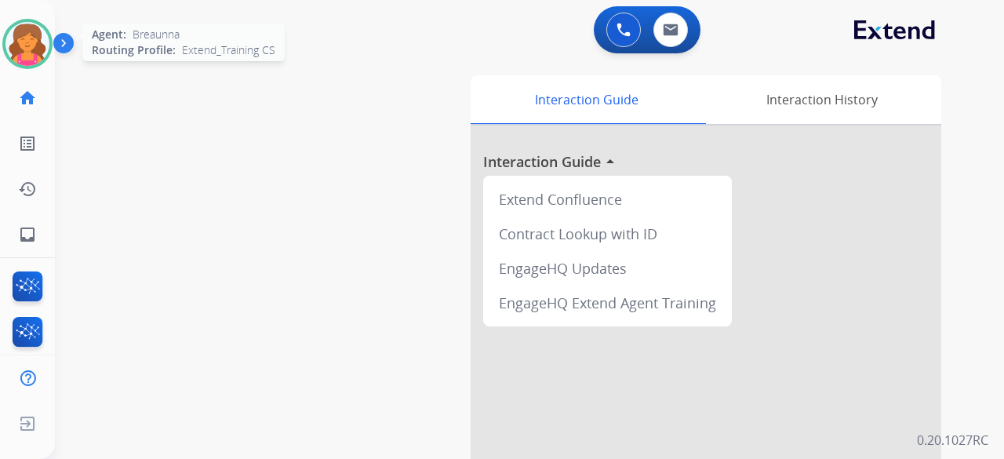
click at [24, 46] on img at bounding box center [27, 44] width 44 height 44
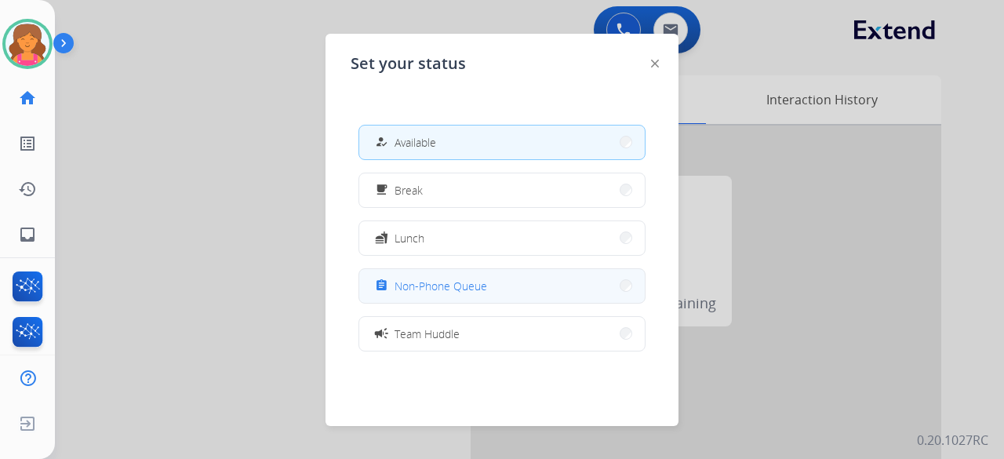
click at [429, 286] on span "Non-Phone Queue" at bounding box center [441, 286] width 93 height 16
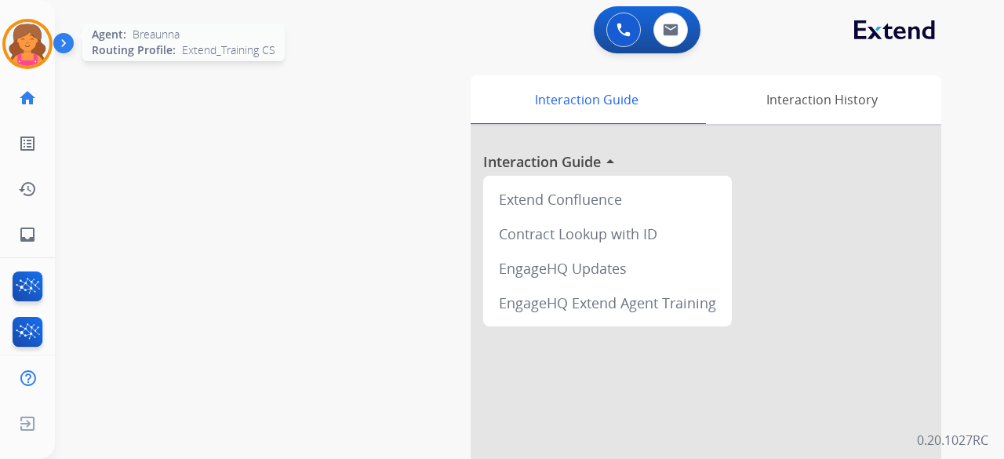
click at [40, 51] on img at bounding box center [27, 44] width 44 height 44
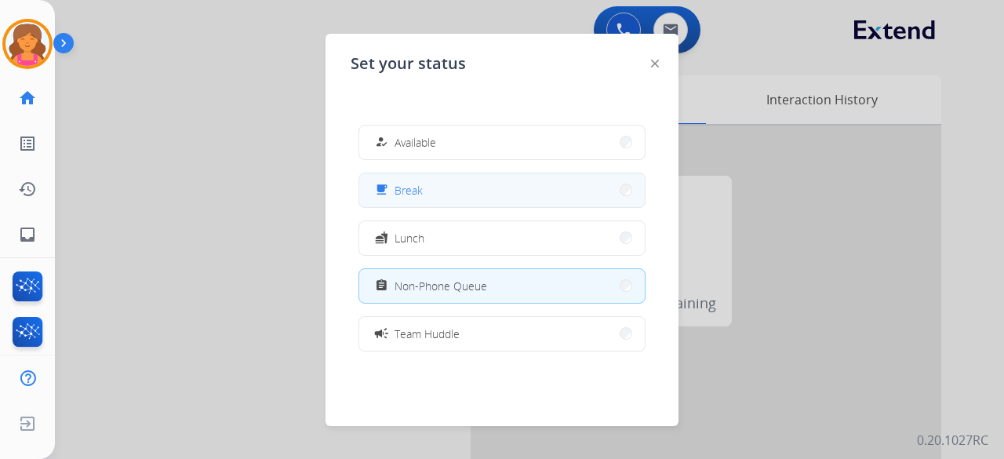
click at [466, 173] on div "free_breakfast Break" at bounding box center [502, 190] width 287 height 35
click at [470, 189] on button "free_breakfast Break" at bounding box center [502, 190] width 286 height 34
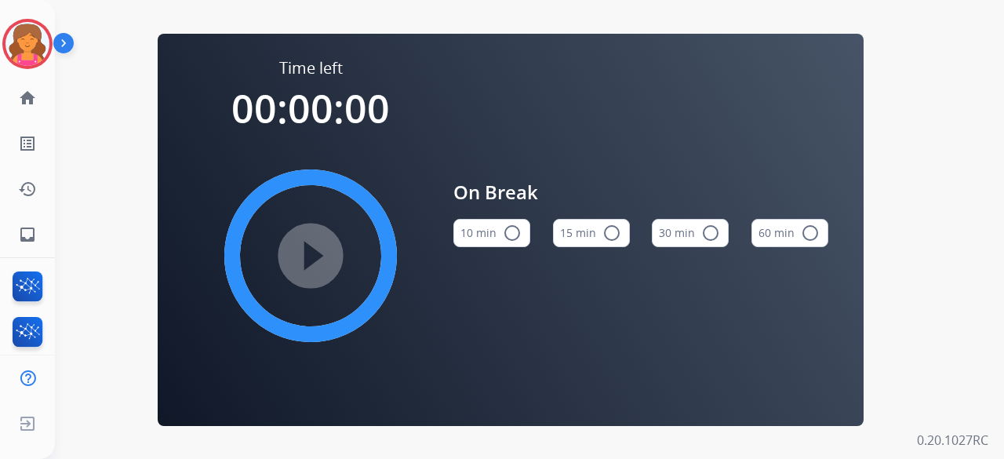
click at [574, 239] on div "15 min radio_button_unchecked" at bounding box center [591, 232] width 77 height 53
click at [576, 235] on button "15 min radio_button_unchecked" at bounding box center [591, 233] width 77 height 28
